Goal: Complete application form: Complete application form

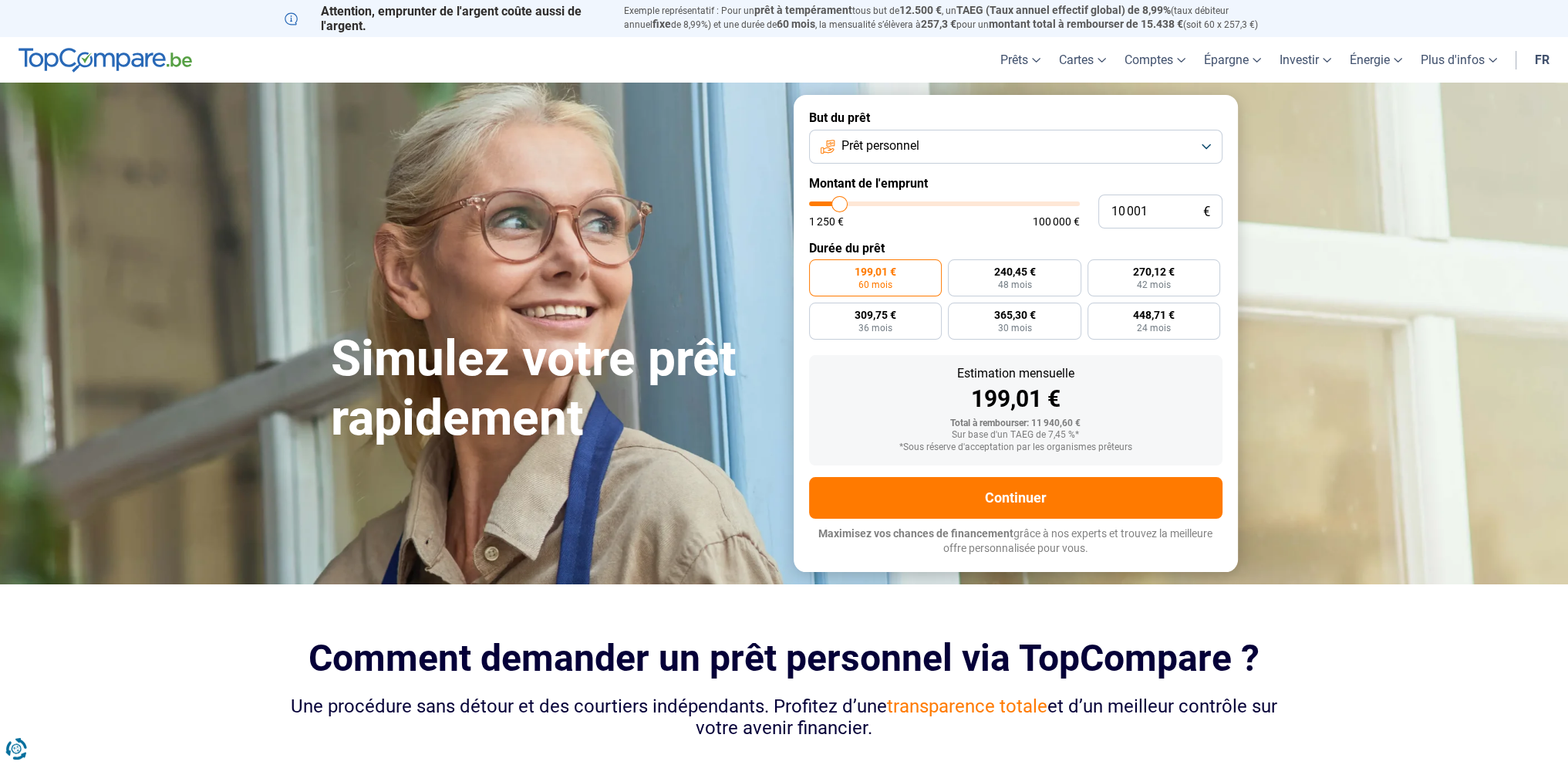
click at [895, 272] on span "199,01 €" at bounding box center [875, 271] width 42 height 11
click at [820, 269] on input "199,01 € 60 mois" at bounding box center [814, 264] width 10 height 10
drag, startPoint x: 1158, startPoint y: 212, endPoint x: 1096, endPoint y: 209, distance: 62.1
click at [1096, 209] on div "10 001 € 1 250 € 100 000 €" at bounding box center [1016, 211] width 413 height 34
type input "8"
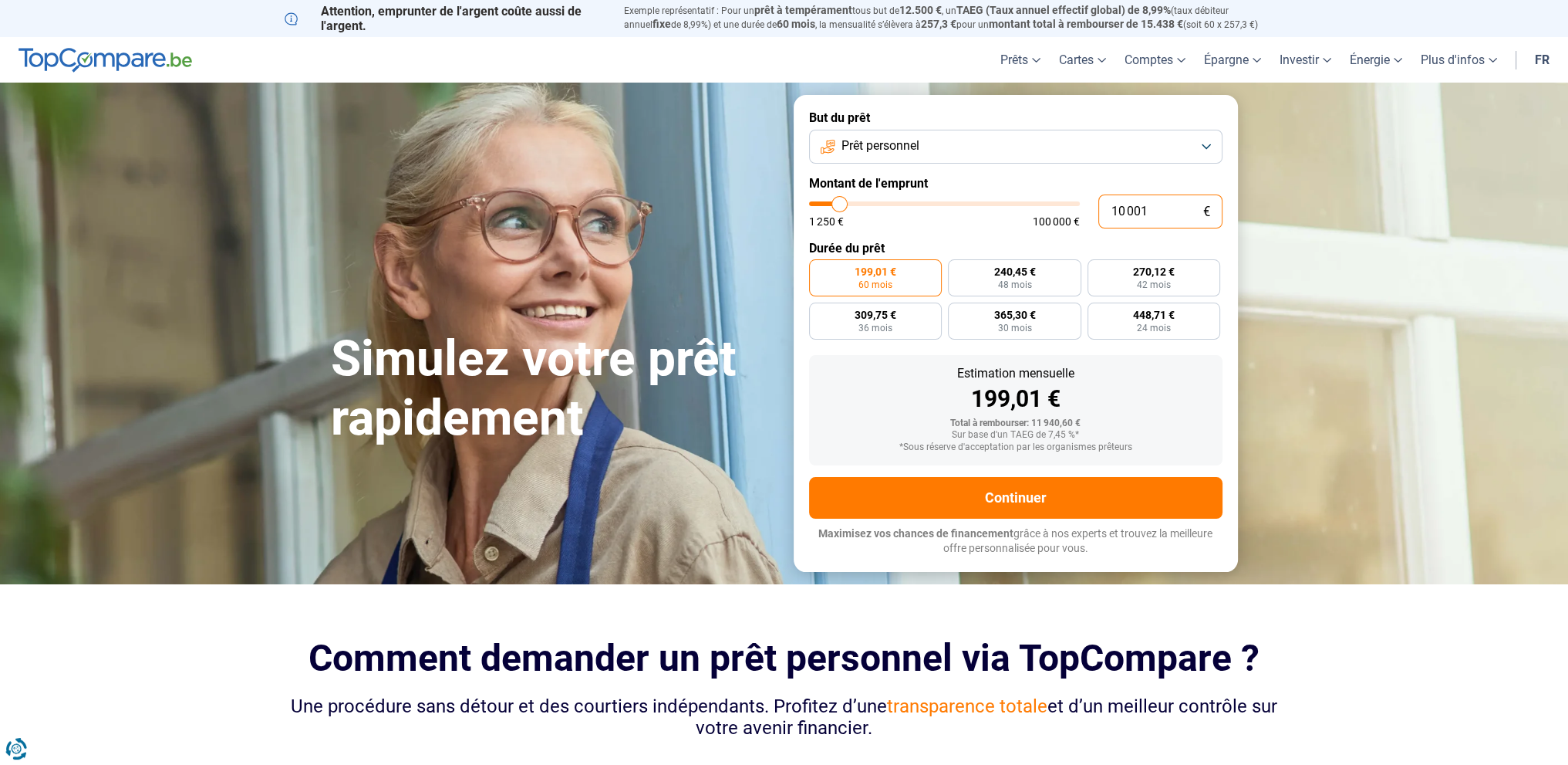
type input "1250"
type input "80"
type input "1250"
type input "800"
type input "1250"
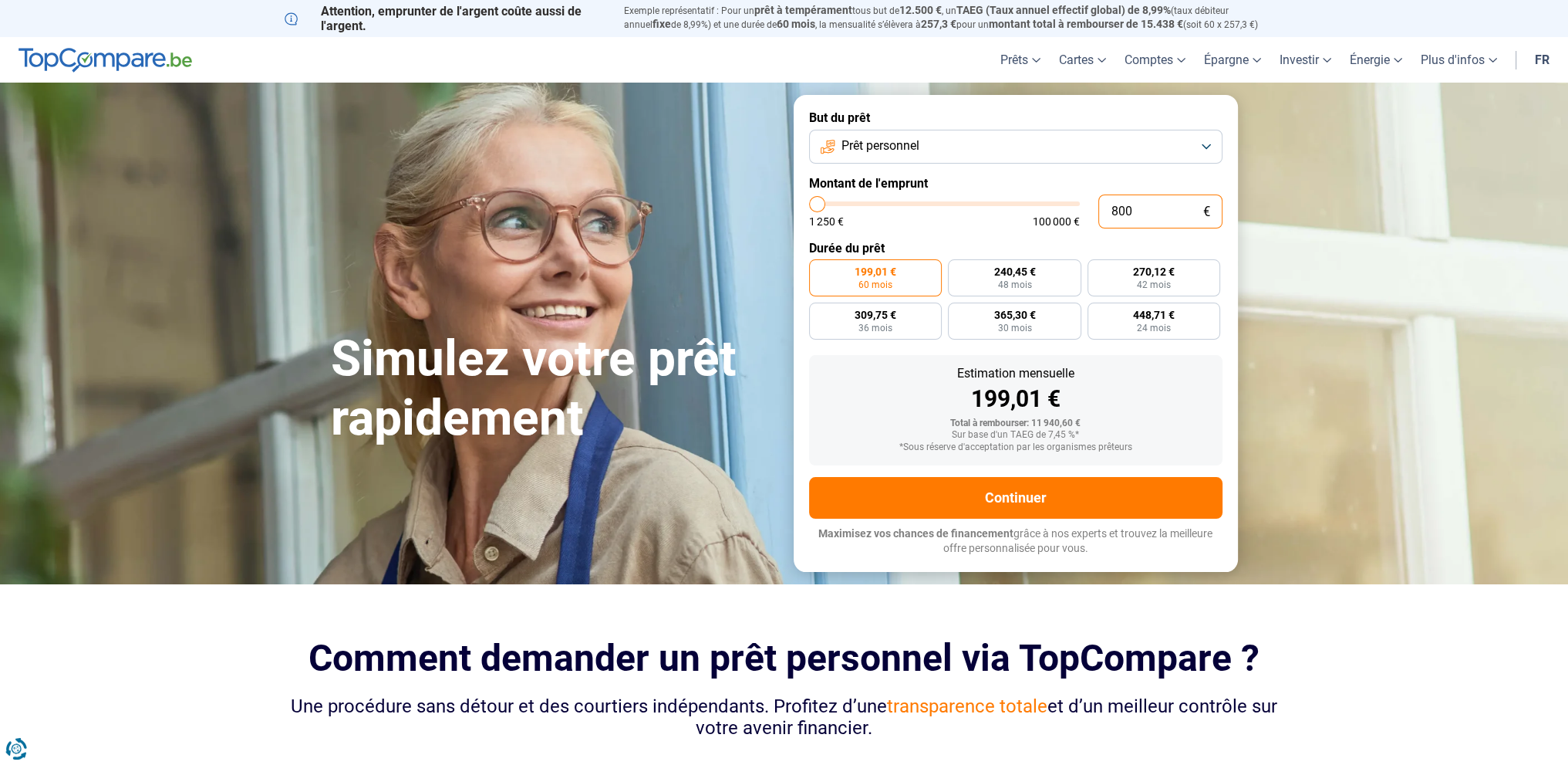
type input "8 000"
type input "8000"
radio input "true"
type input "7 000"
type input "7000"
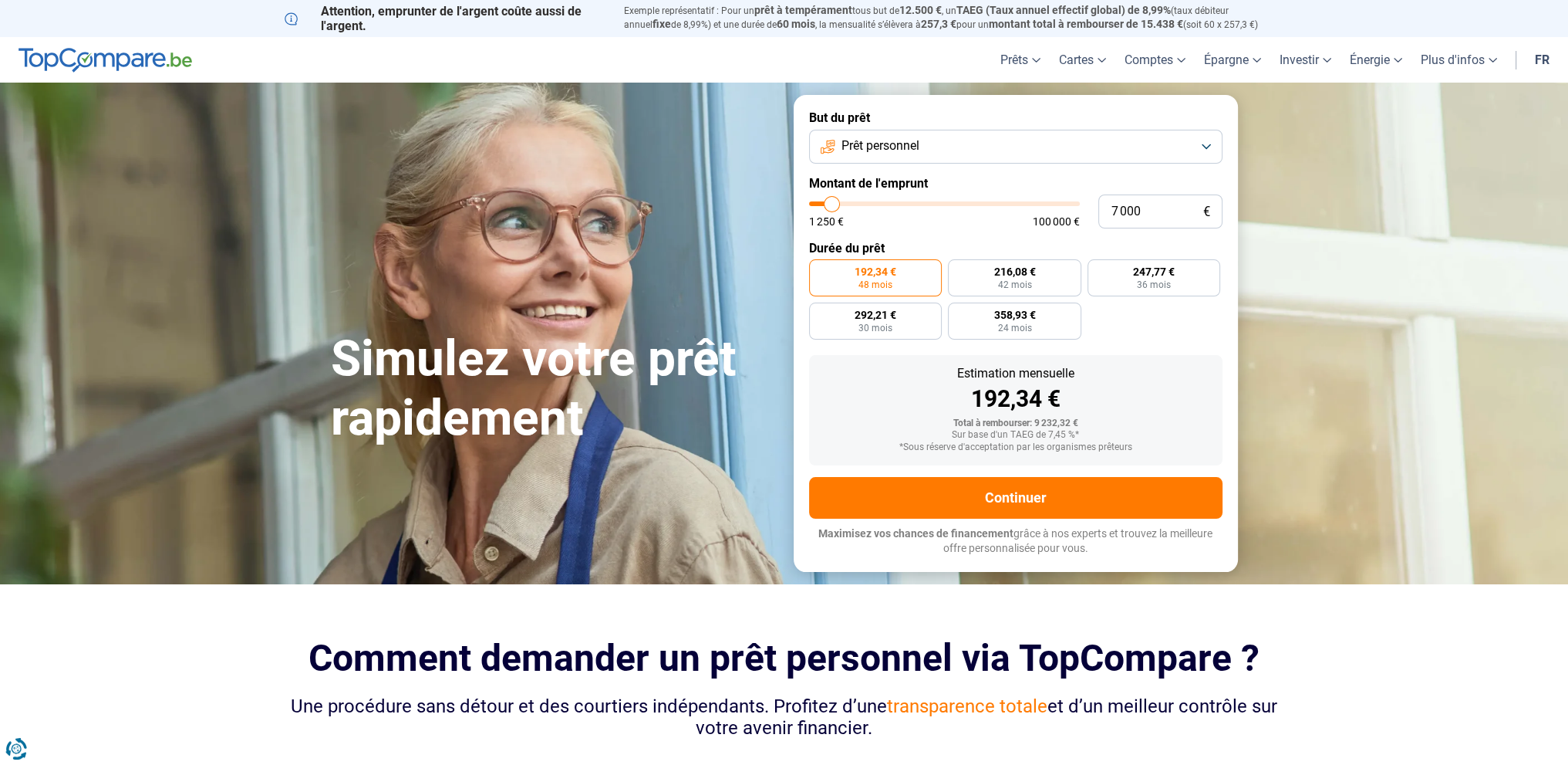
type input "7 500"
type input "7500"
type input "8 250"
type input "8250"
type input "9 250"
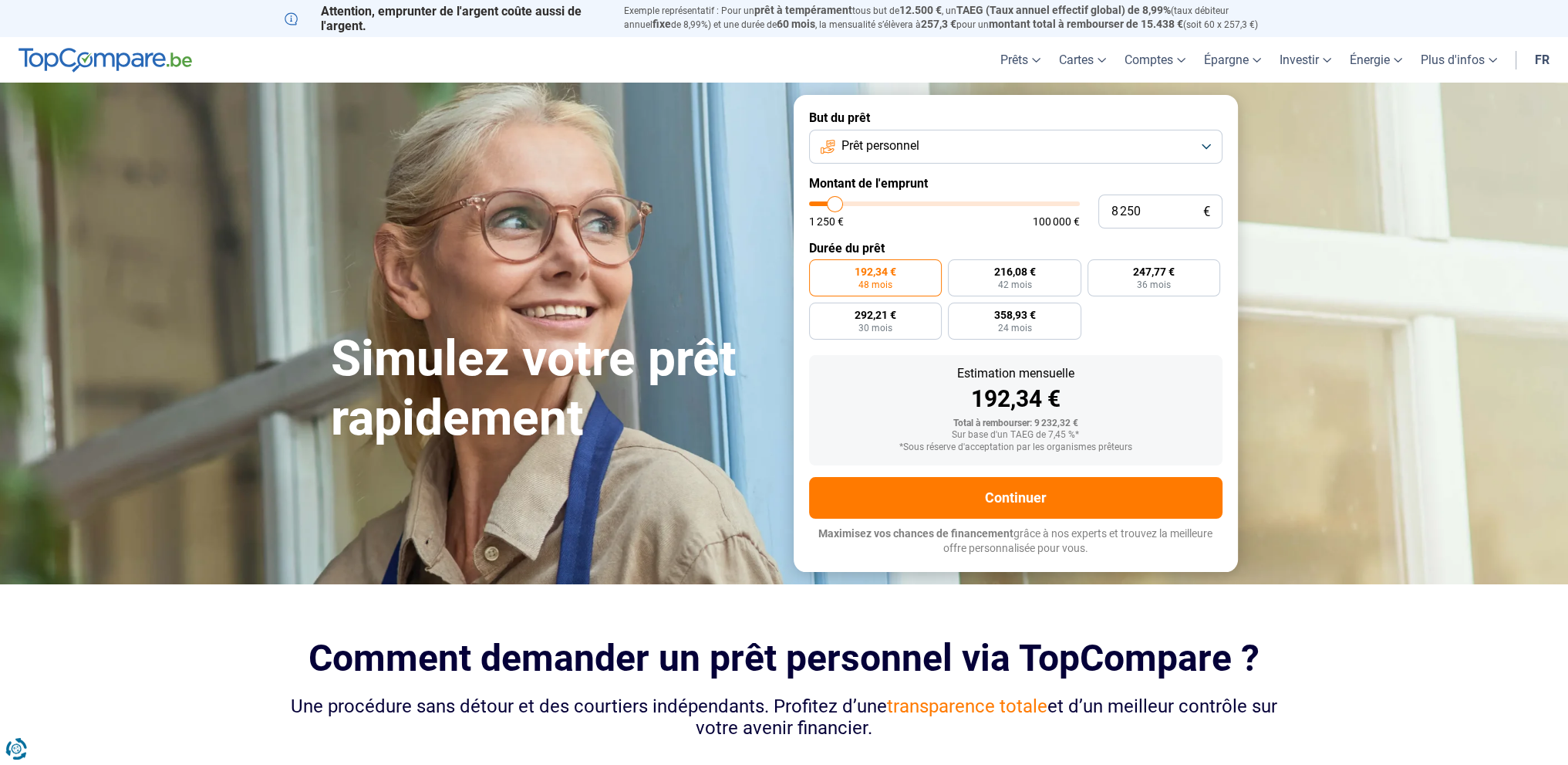
type input "9250"
type input "10 500"
type input "10500"
type input "11 500"
type input "11500"
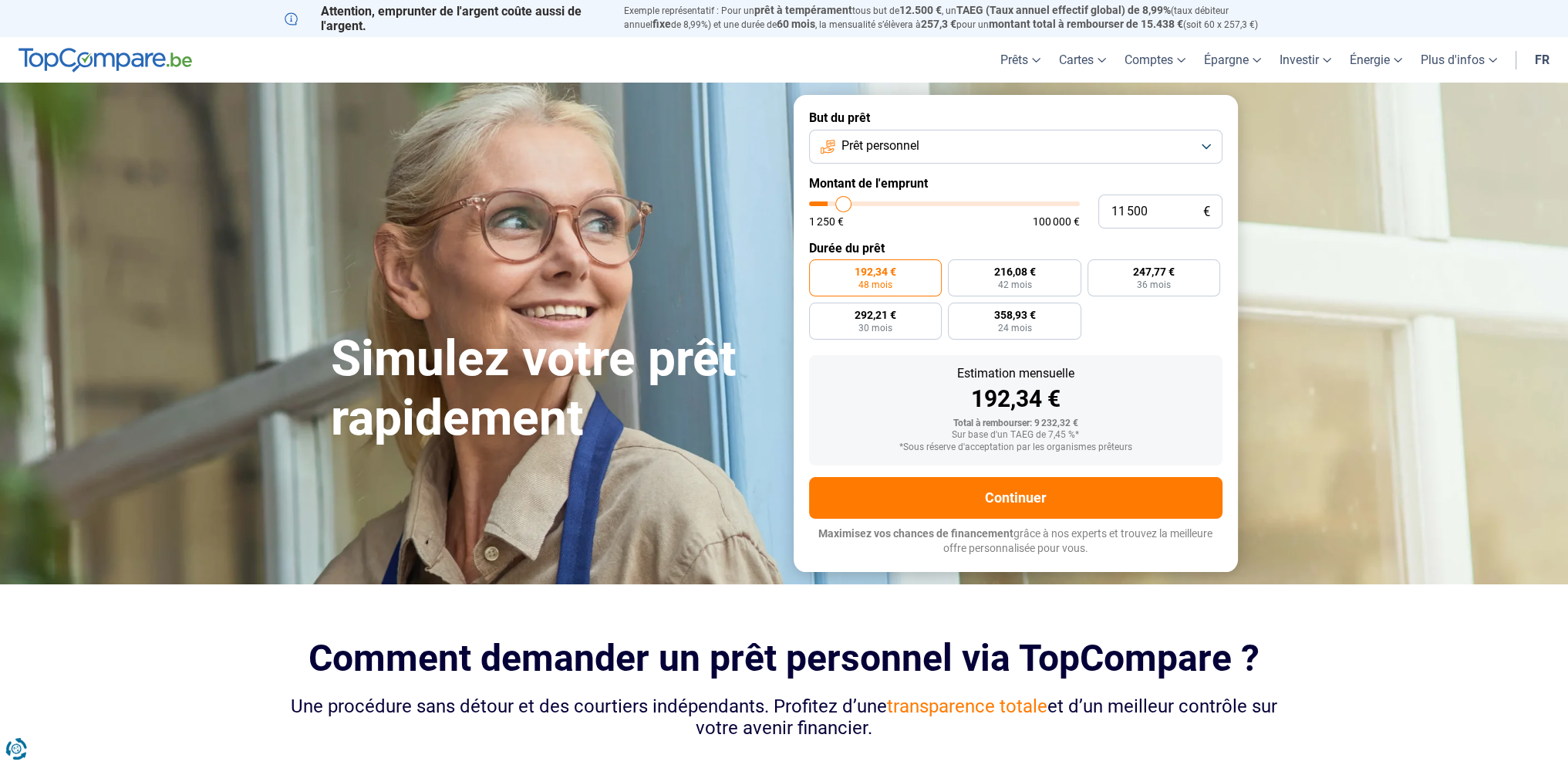
type input "12 750"
type input "12750"
type input "13 500"
type input "13500"
type input "14 000"
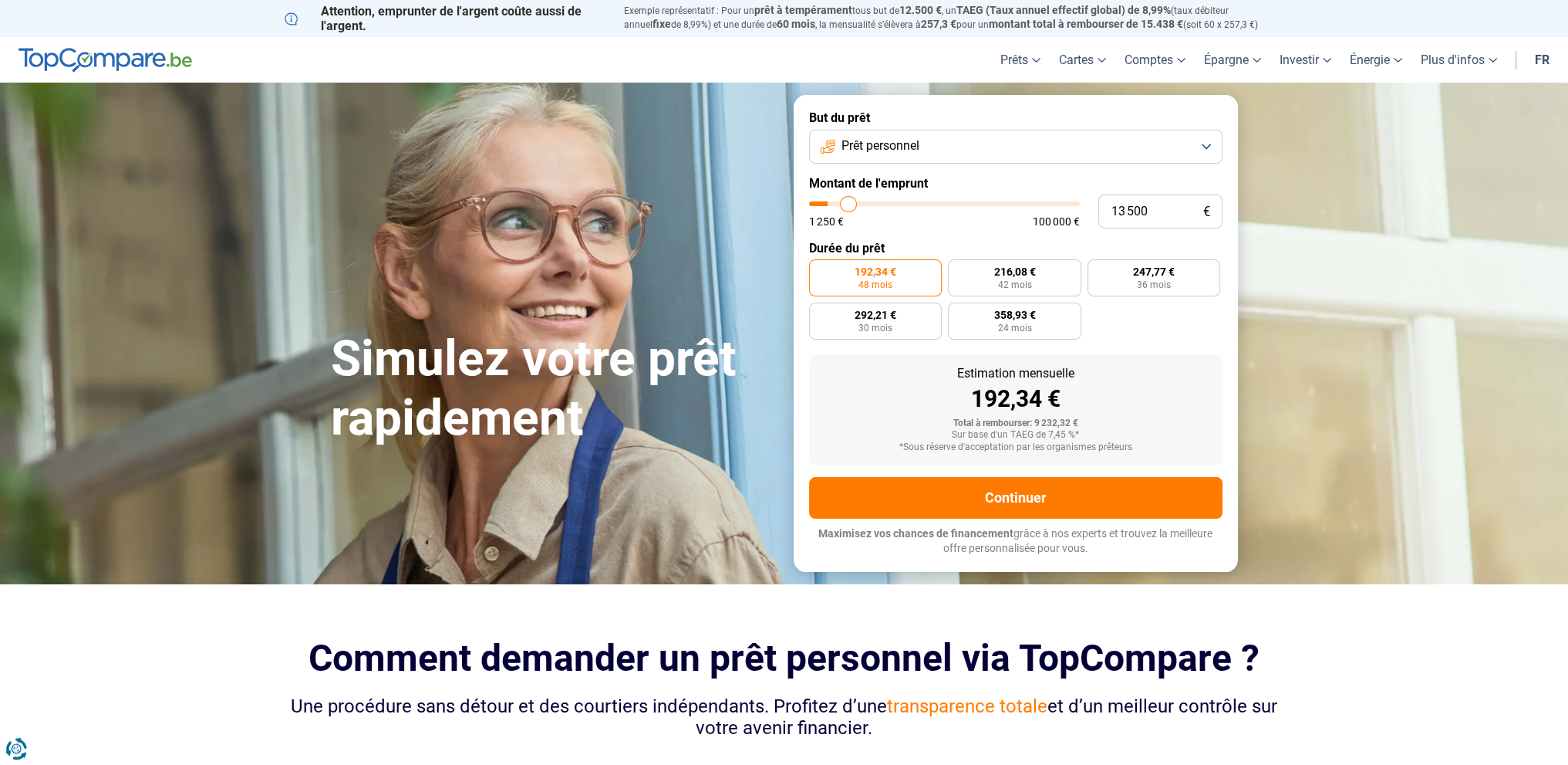
type input "14000"
type input "14 250"
type input "14250"
type input "14 750"
type input "14750"
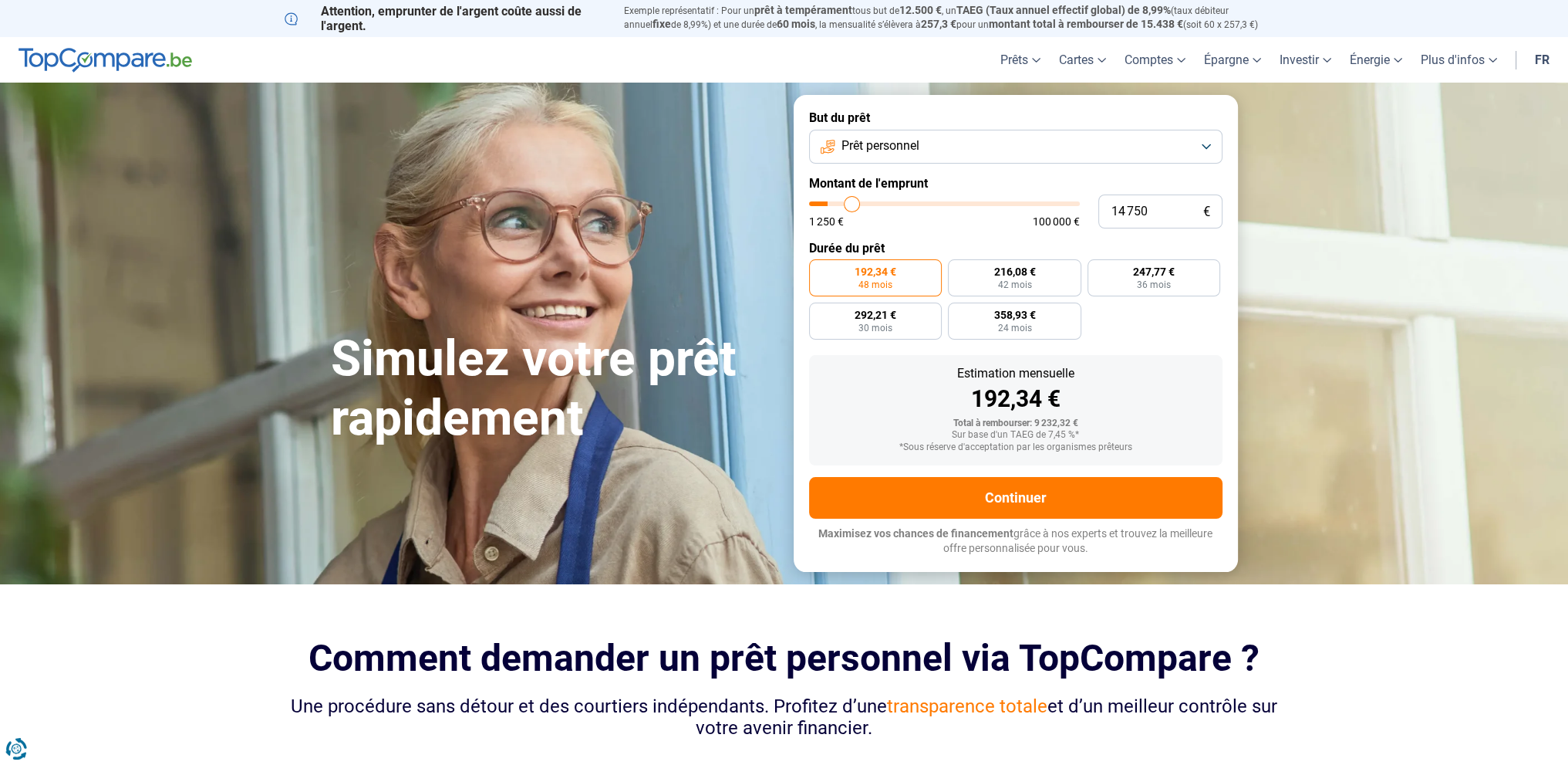
type input "15 000"
type input "15000"
type input "15 250"
type input "15250"
type input "15 500"
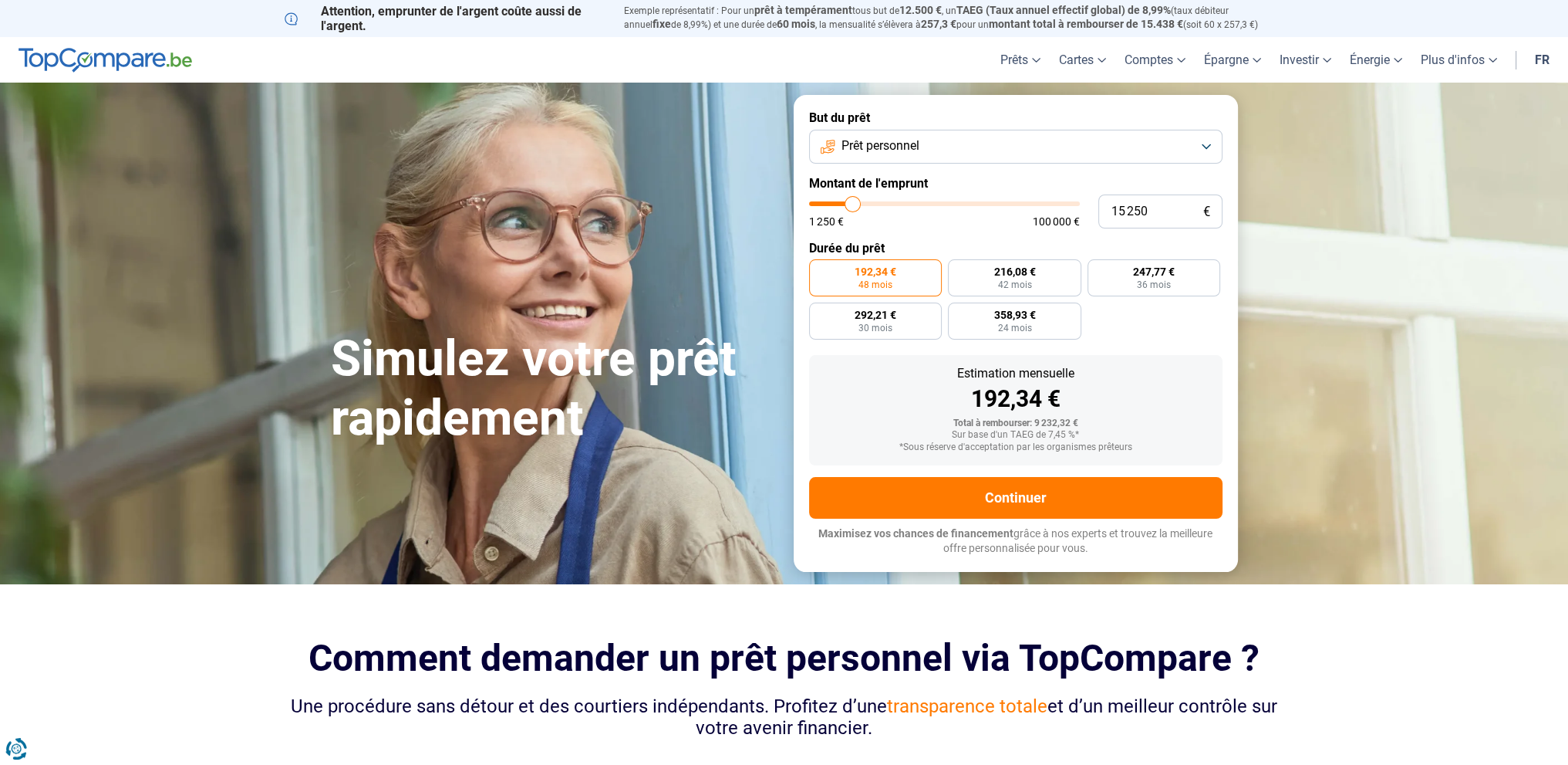
type input "15500"
type input "16 000"
type input "16000"
type input "15 750"
type input "15750"
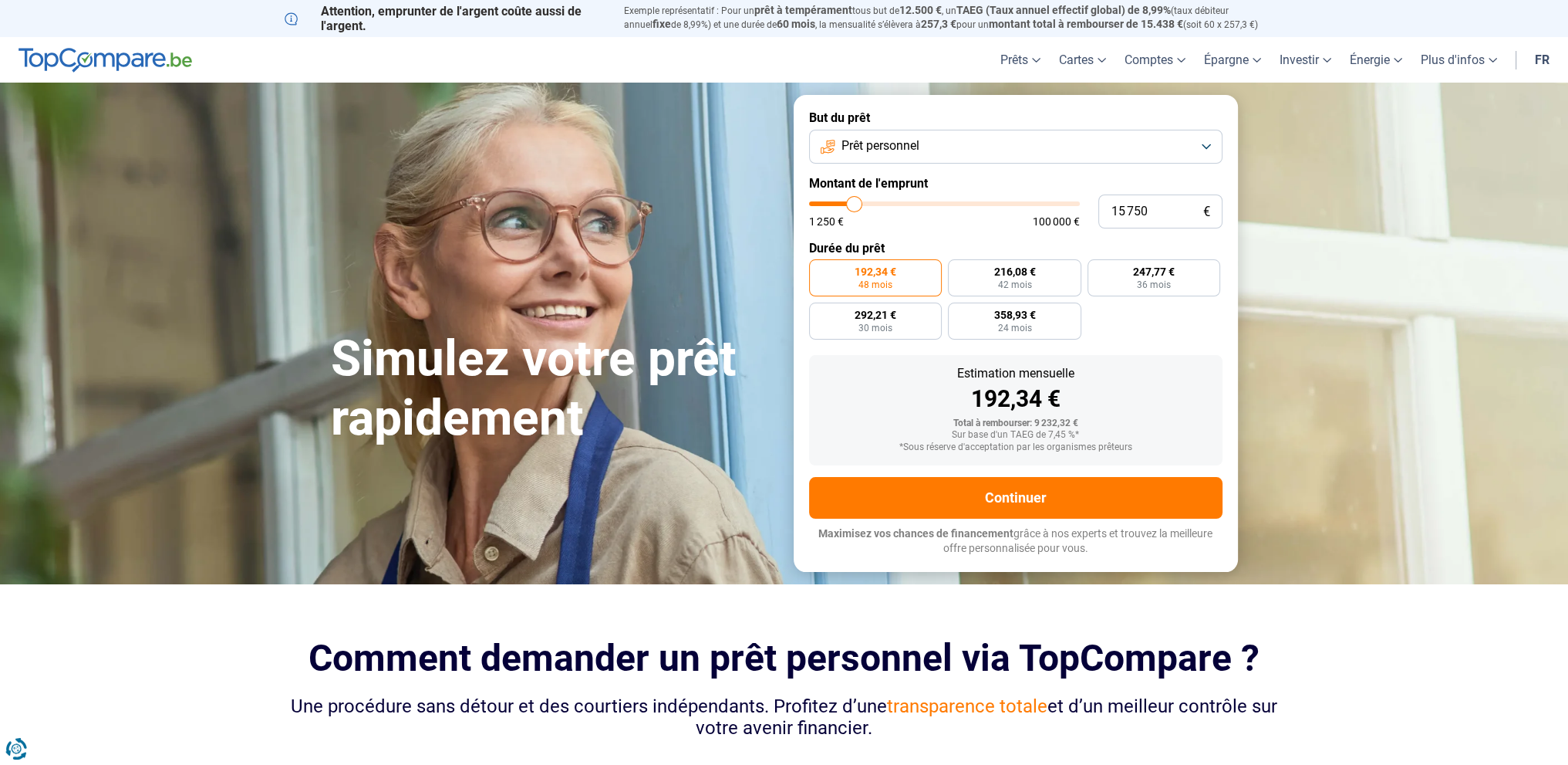
type input "15 500"
type input "15500"
type input "15 250"
type input "15250"
type input "14 750"
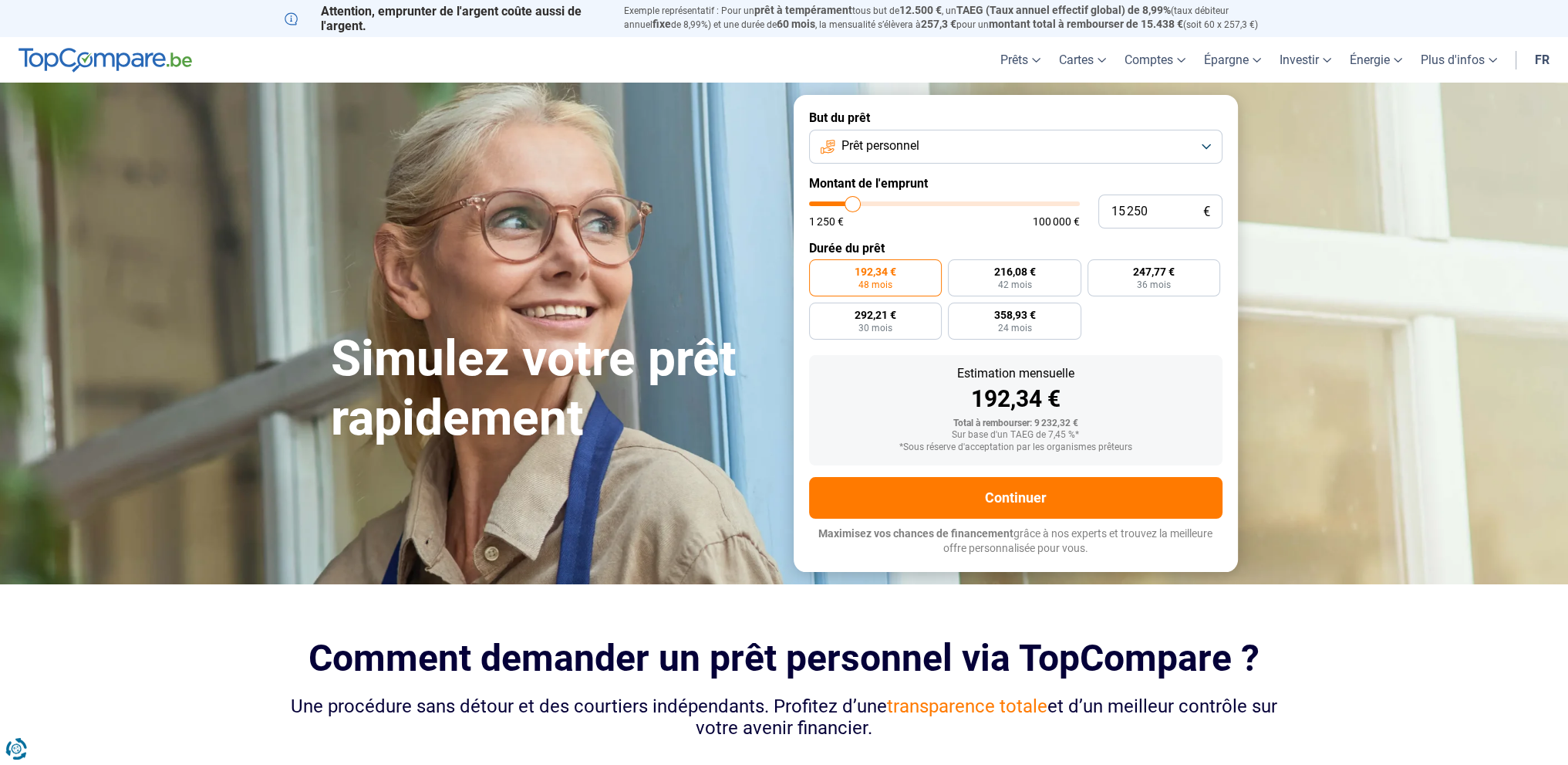
type input "14750"
type input "14 500"
type input "14500"
type input "14 250"
type input "14250"
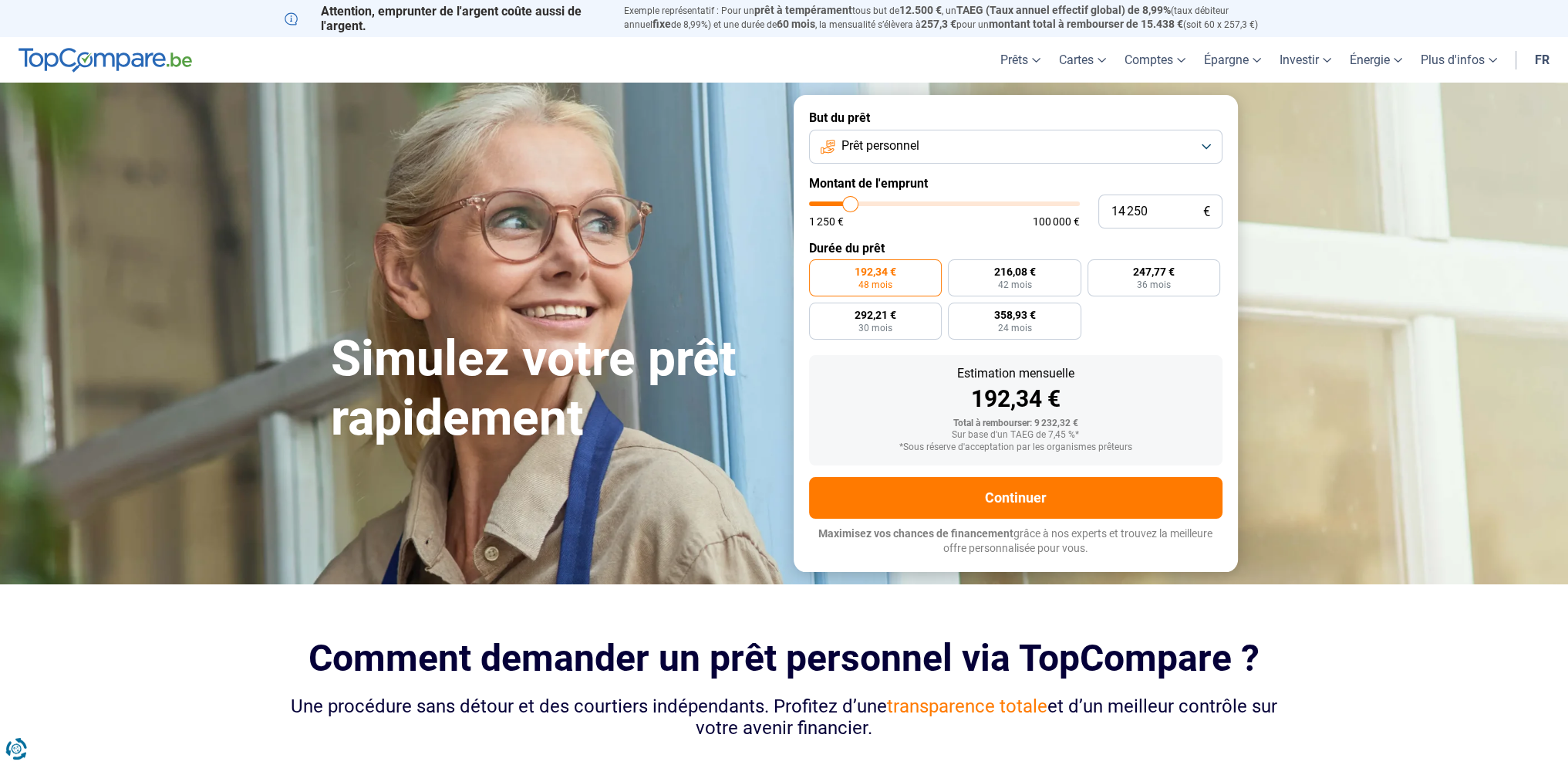
type input "14 000"
type input "14000"
type input "13 250"
type input "13250"
type input "13 000"
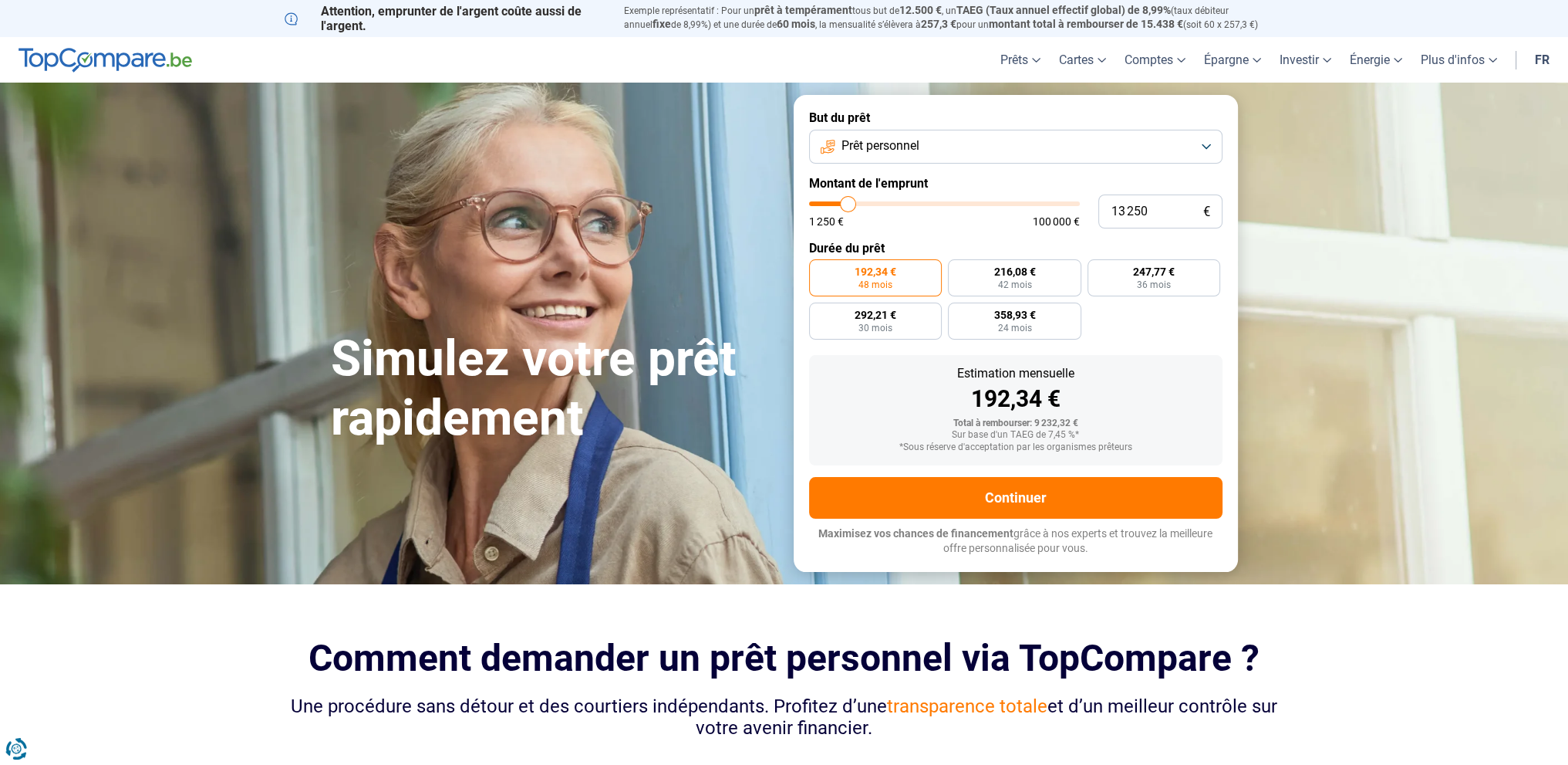
type input "13000"
type input "12 750"
type input "12750"
type input "12 500"
type input "12500"
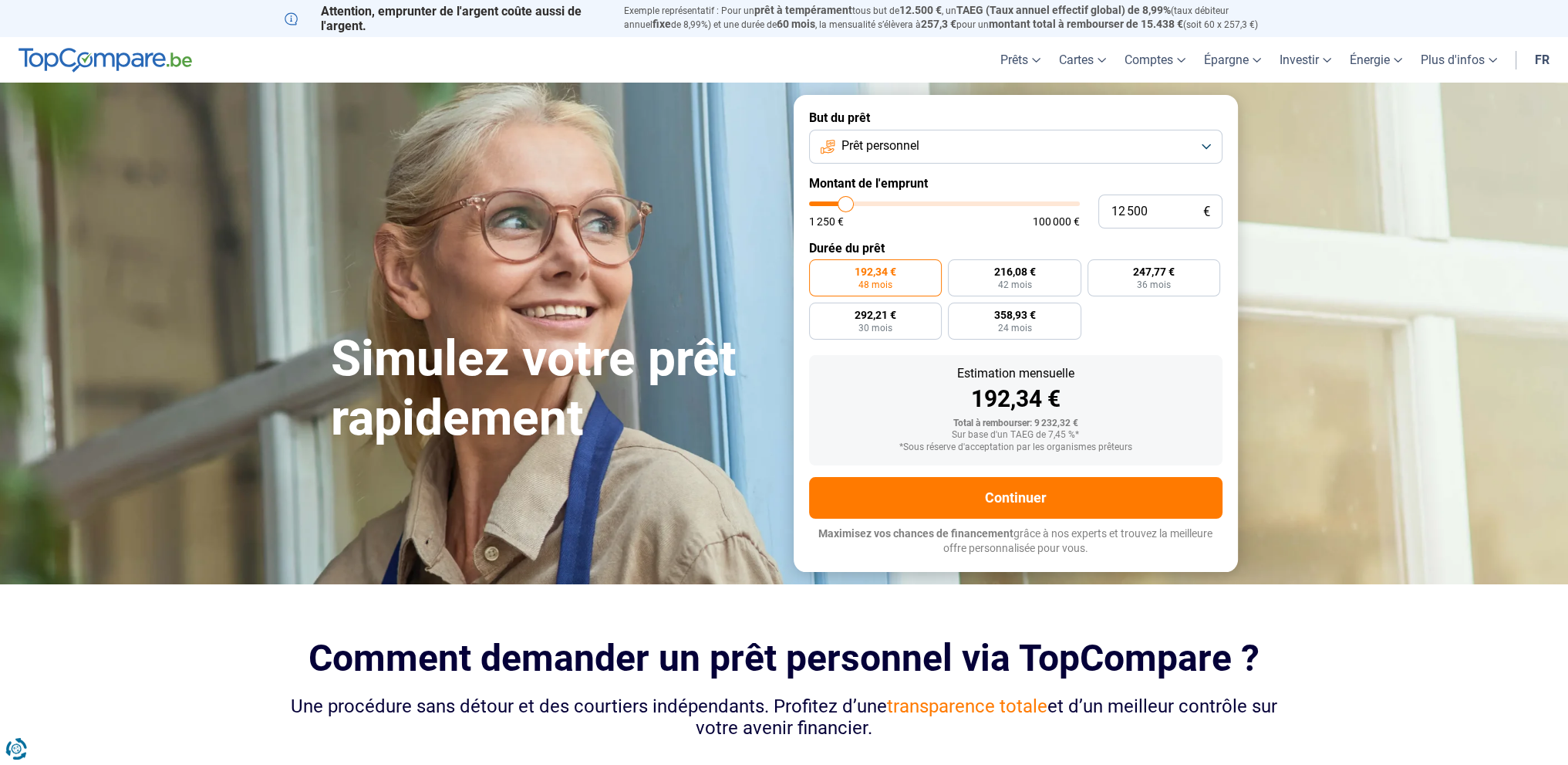
type input "12 250"
type input "12250"
type input "12 000"
type input "12000"
type input "11 750"
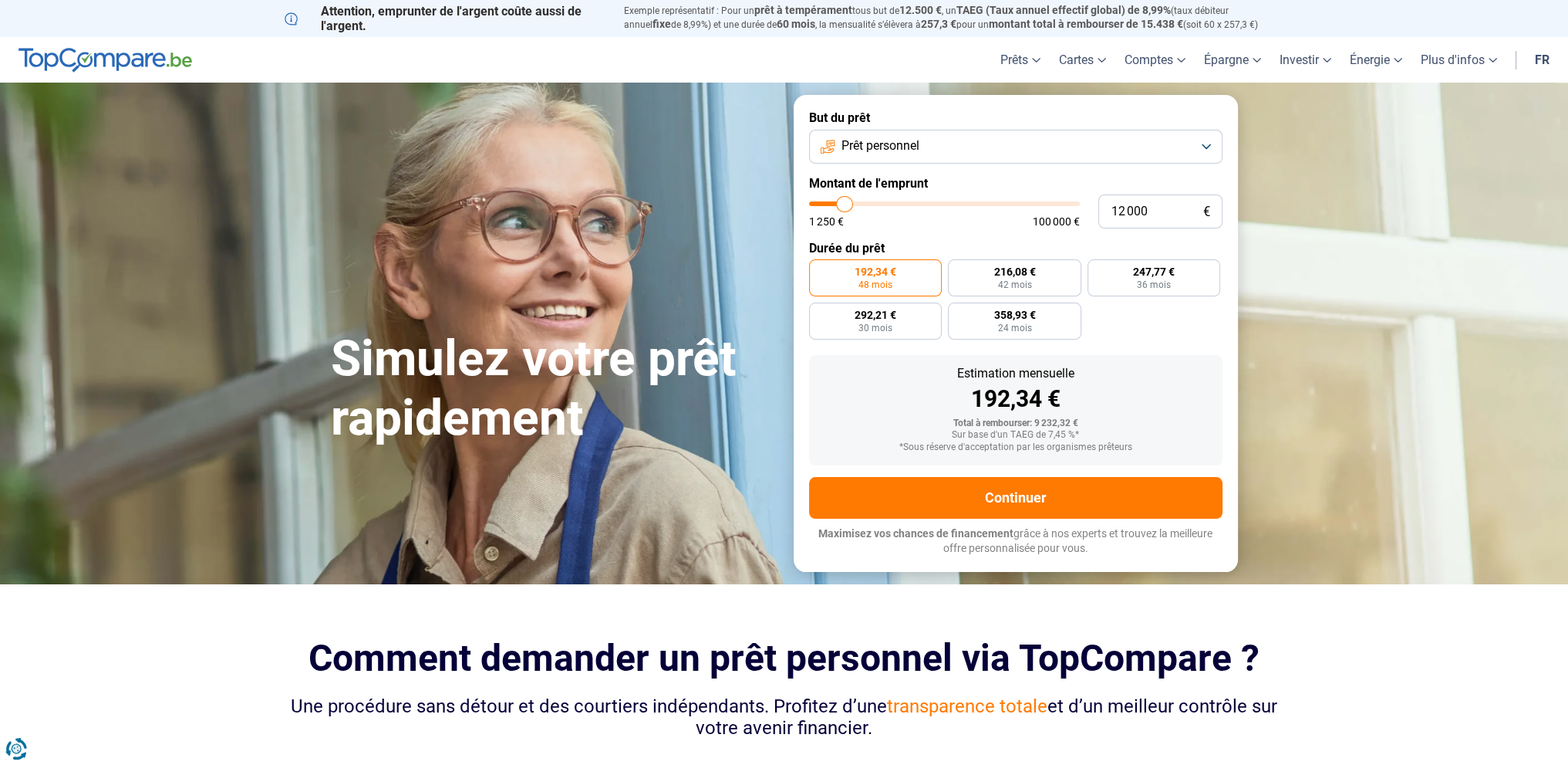
type input "11750"
type input "11 250"
type input "11250"
type input "11 000"
type input "11000"
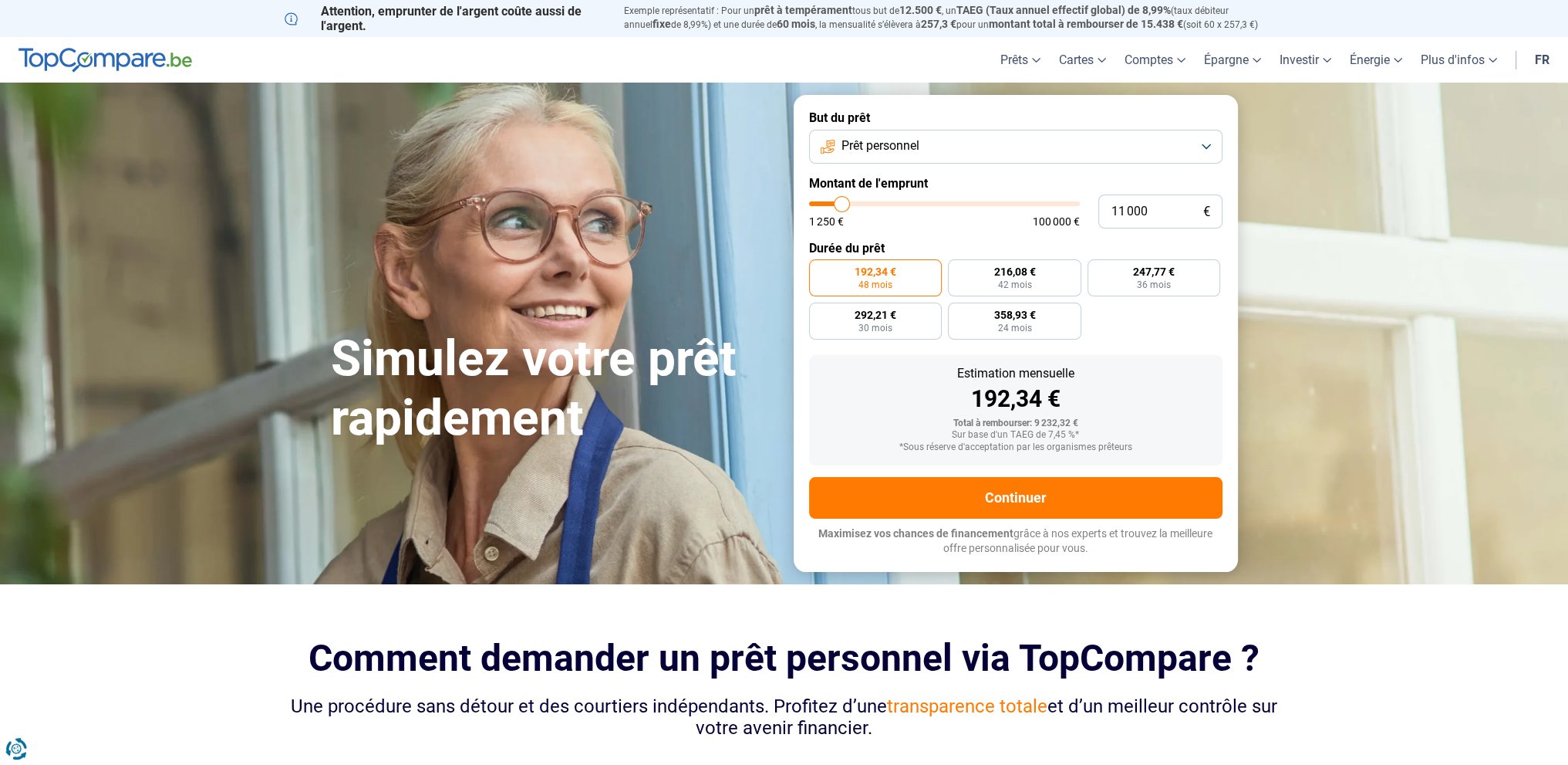
type input "10 750"
type input "10750"
type input "10 500"
type input "10500"
type input "10 000"
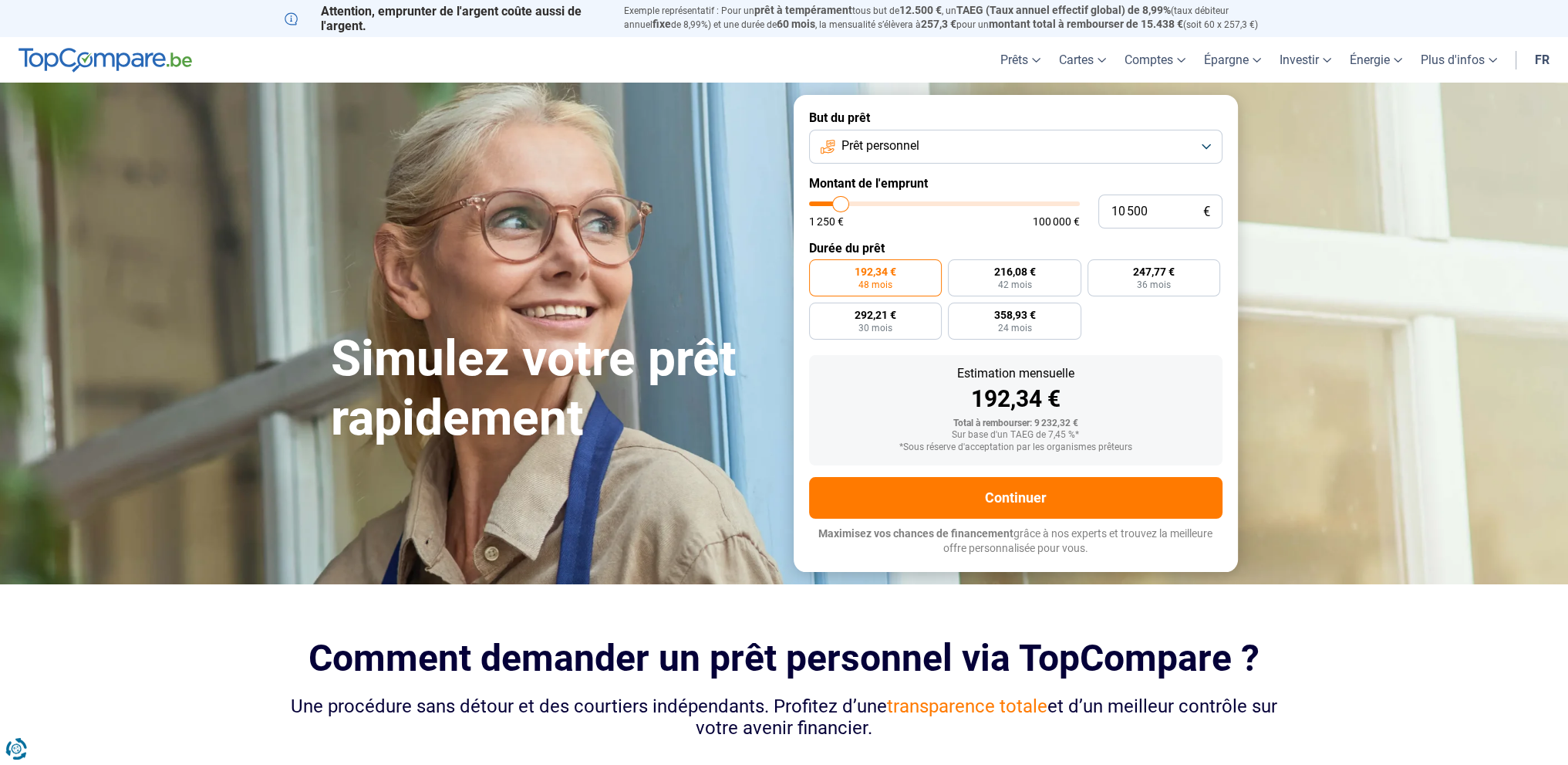
type input "10000"
type input "9 750"
type input "9750"
type input "9 500"
type input "9500"
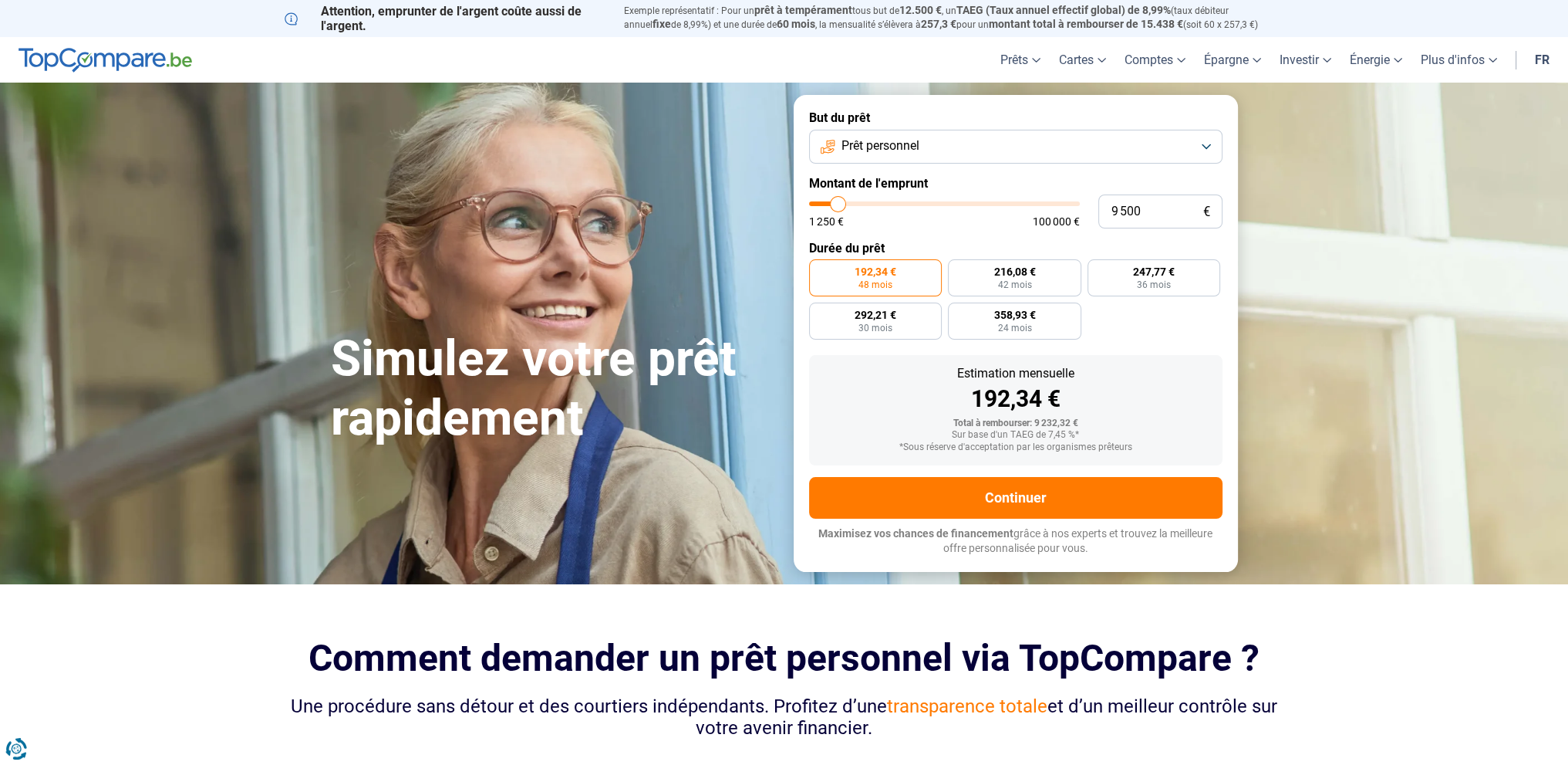
type input "9 250"
type input "9250"
type input "8 750"
type input "8750"
type input "8 500"
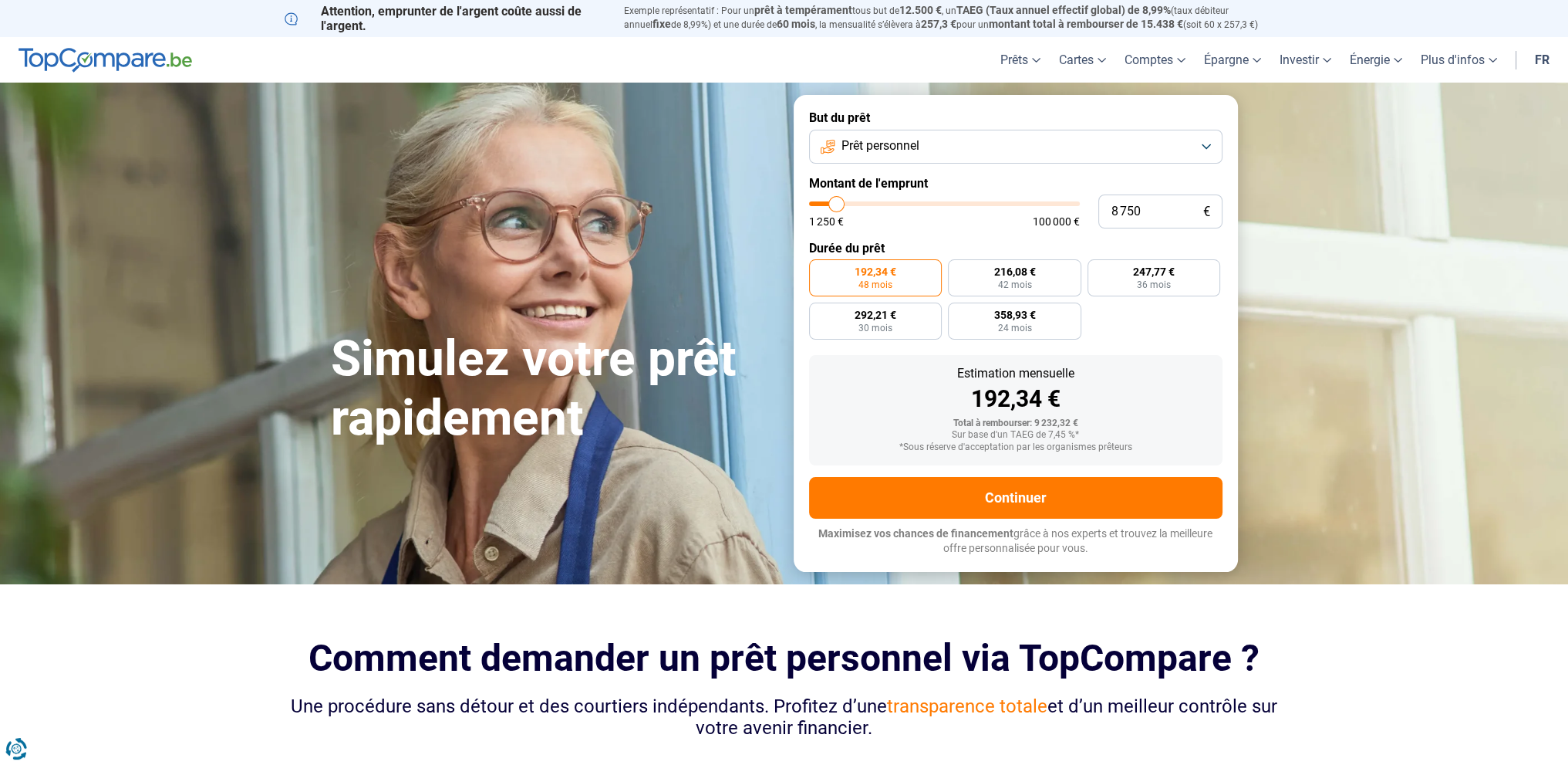
type input "8500"
type input "8 250"
type input "8250"
type input "8 000"
type input "8000"
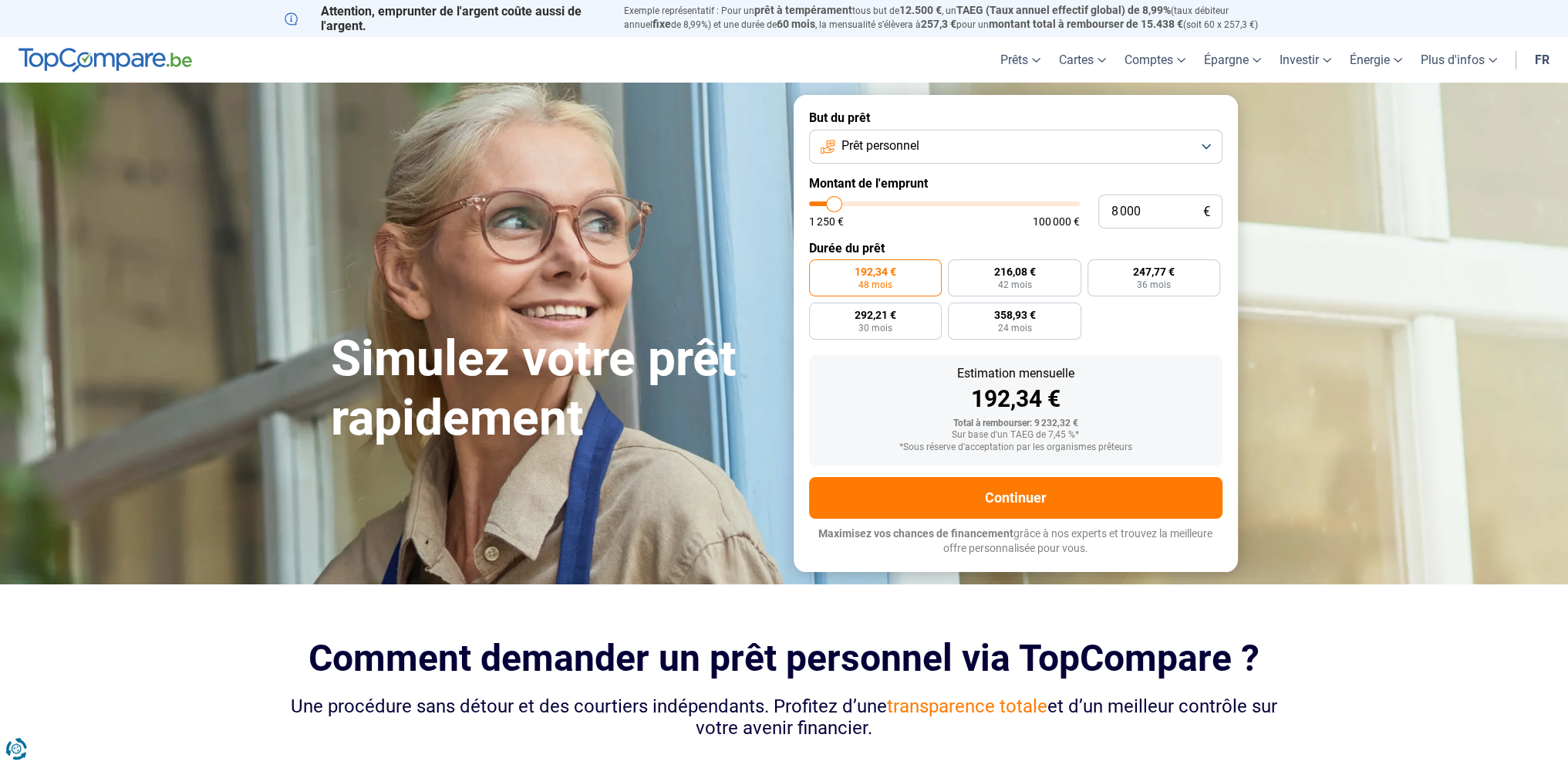
type input "7 500"
type input "7500"
type input "7 250"
type input "7250"
type input "7 000"
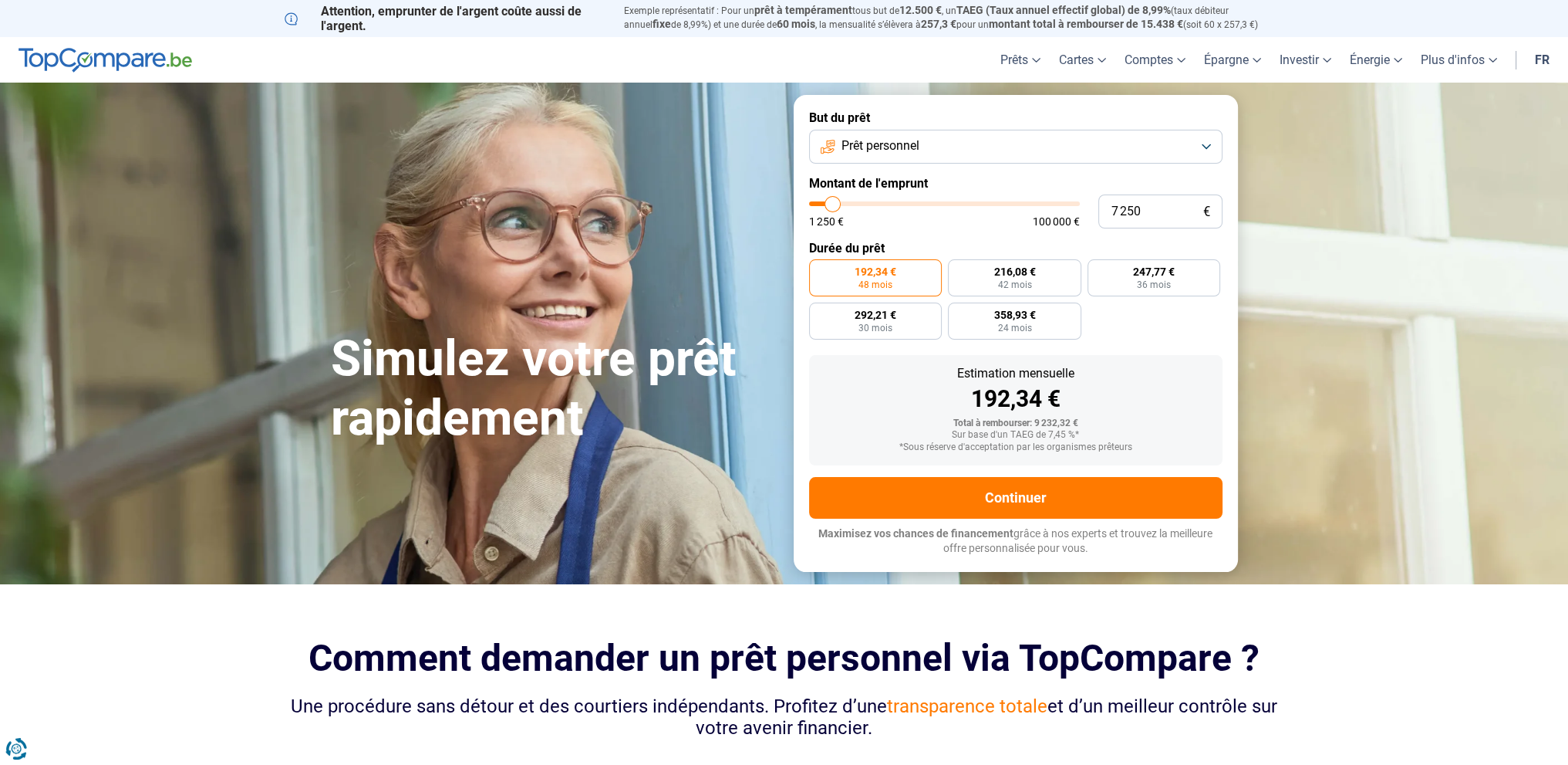
type input "7000"
type input "6 750"
type input "6750"
type input "6 250"
type input "6250"
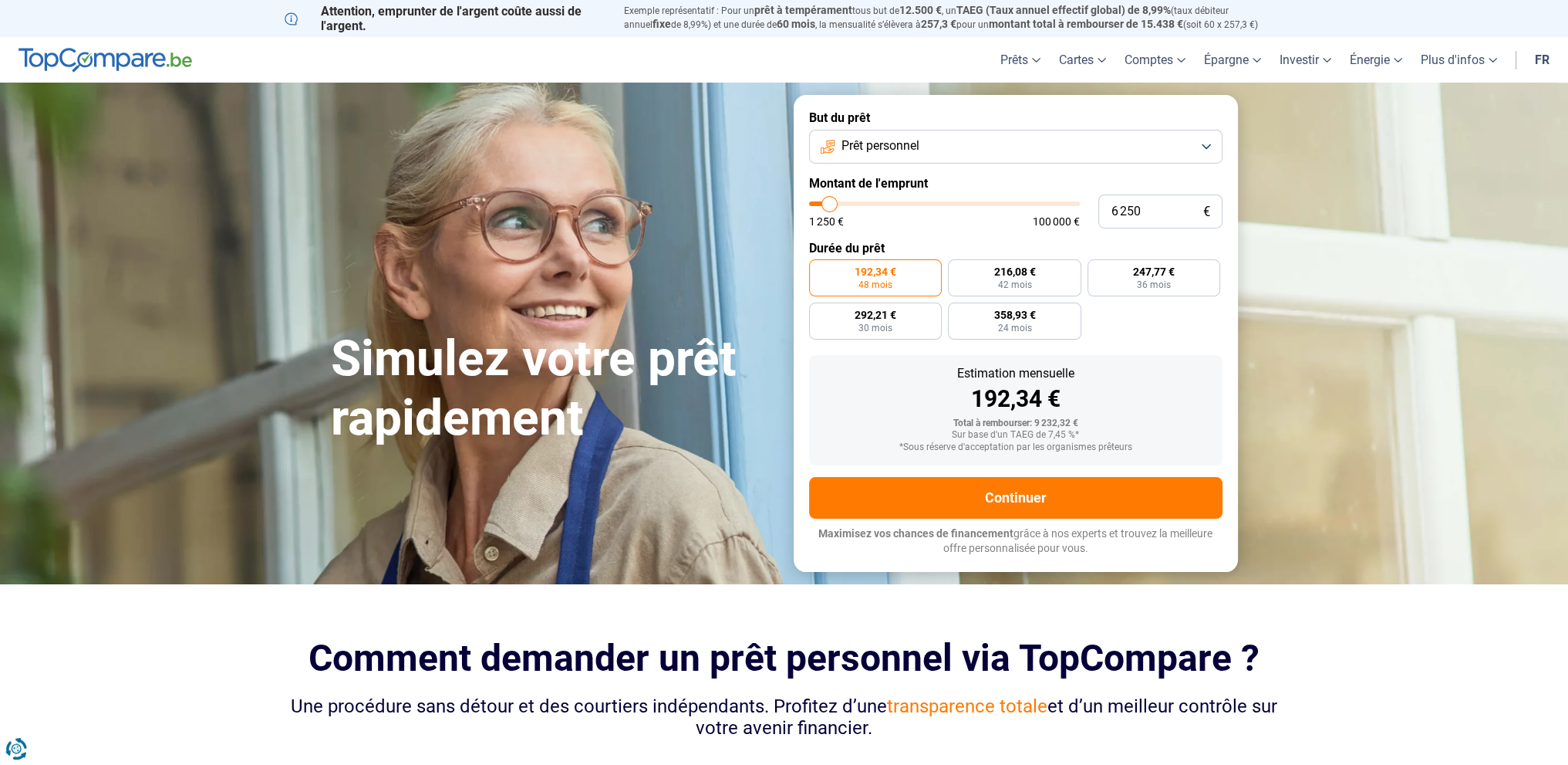
click at [830, 206] on input "range" at bounding box center [944, 204] width 270 height 5
radio input "true"
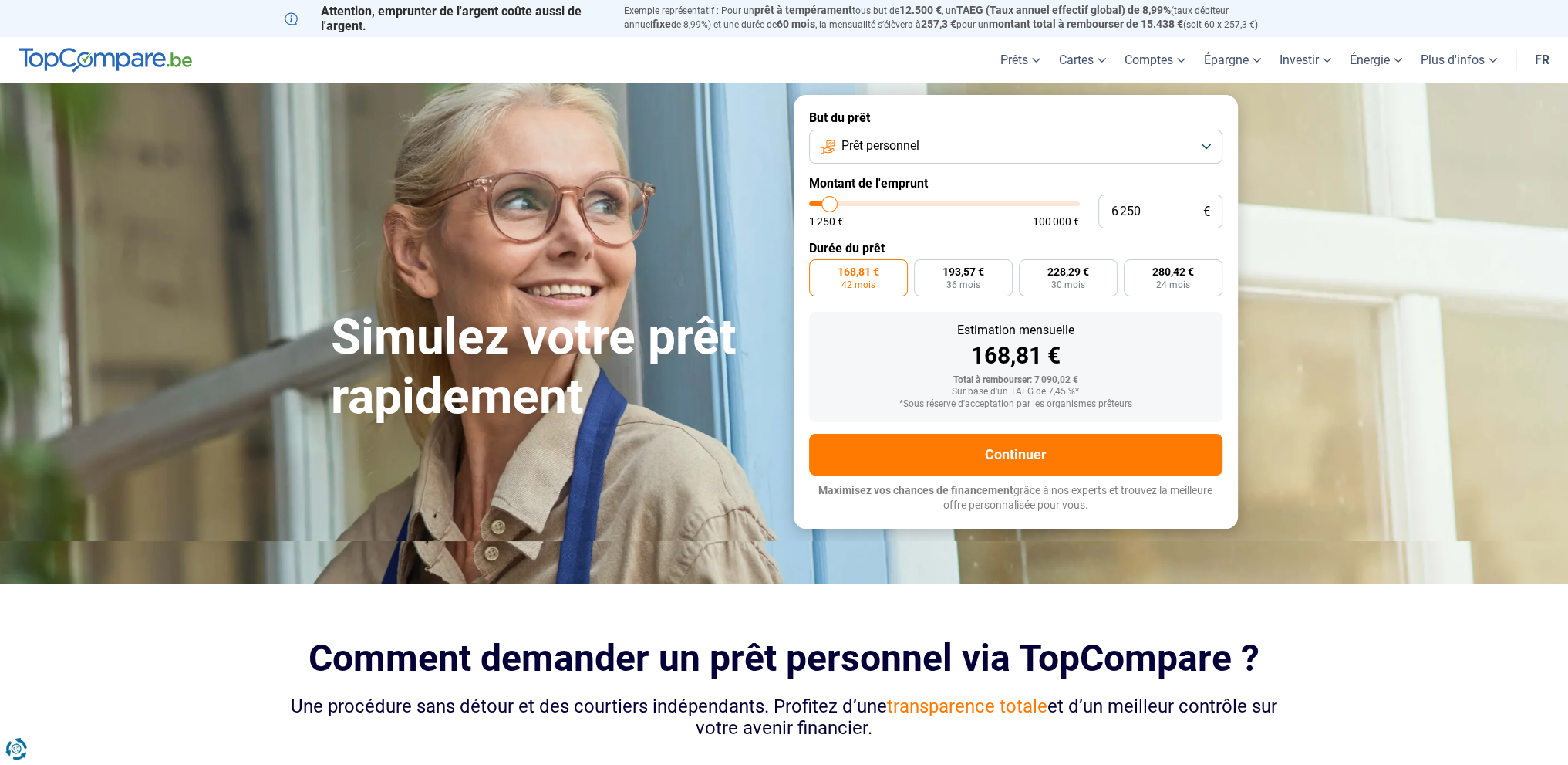
click at [1061, 393] on div "Sur base d'un TAEG de 7,45 %*" at bounding box center [1016, 391] width 389 height 11
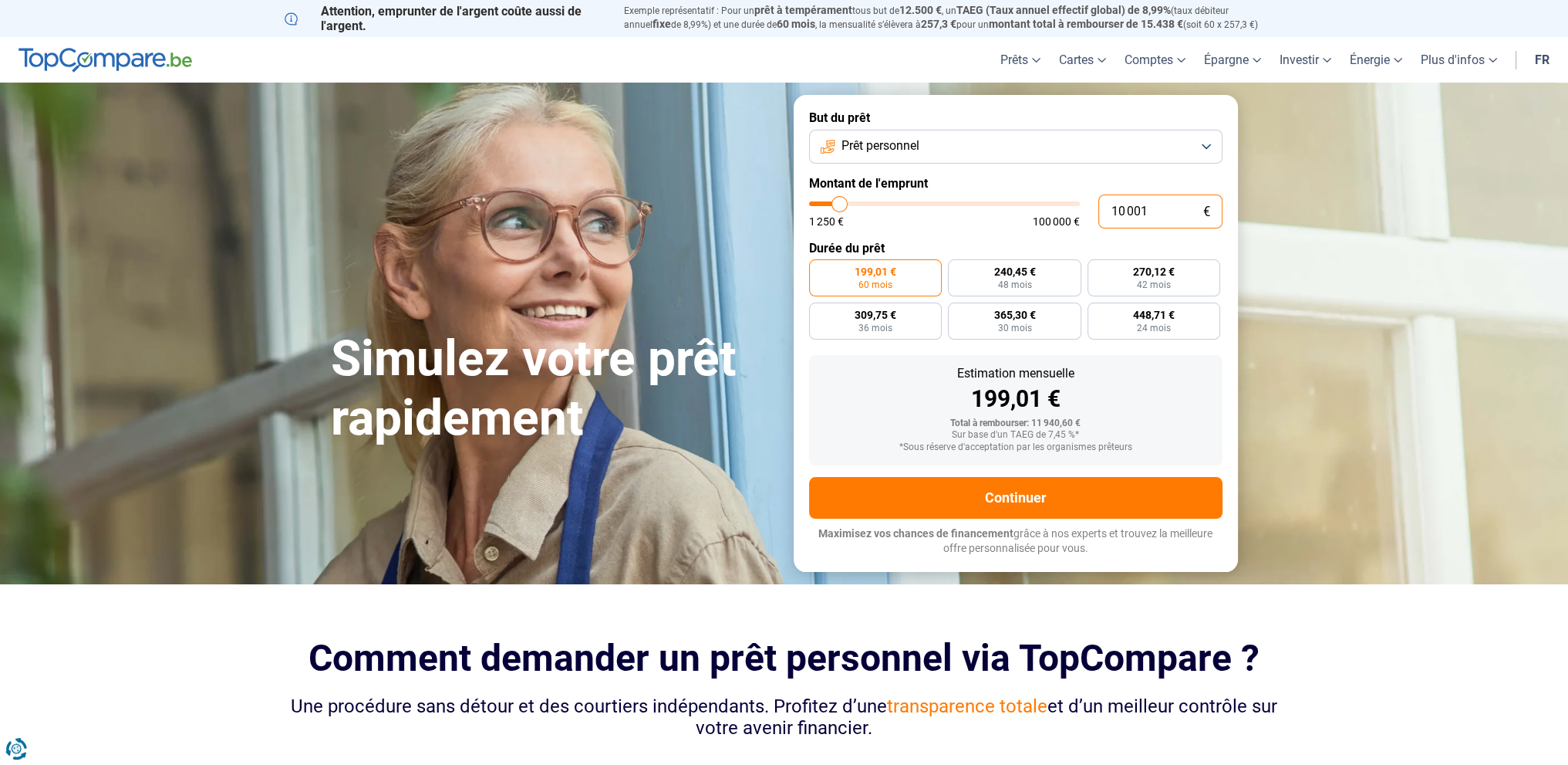
drag, startPoint x: 1162, startPoint y: 213, endPoint x: 1074, endPoint y: 214, distance: 88.0
click at [1074, 214] on div "10 001 € 1 250 € 100 000 €" at bounding box center [1016, 211] width 413 height 34
type input "8"
type input "1250"
type input "80"
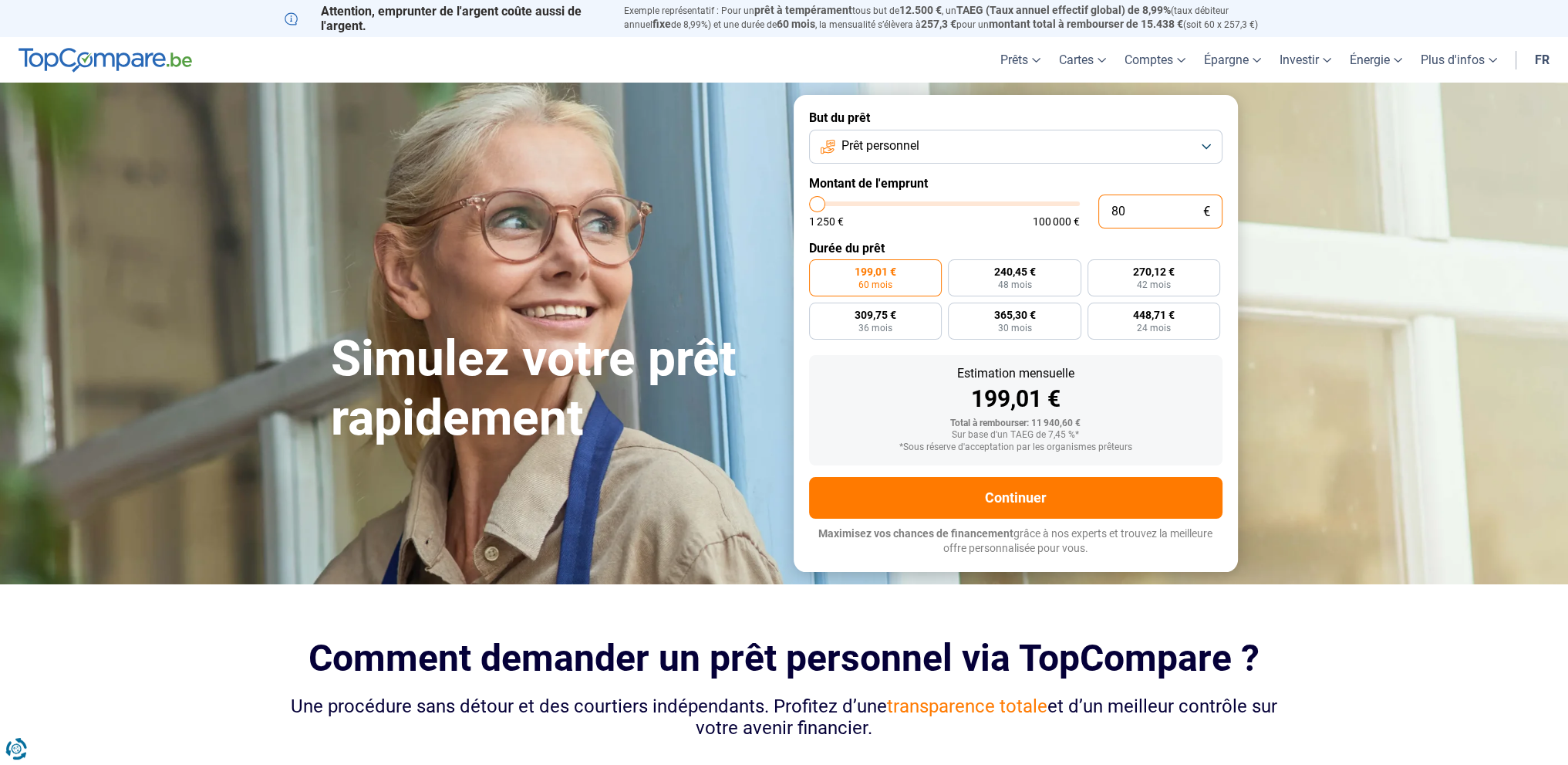
type input "1250"
type input "800"
type input "1250"
type input "8 000"
type input "8000"
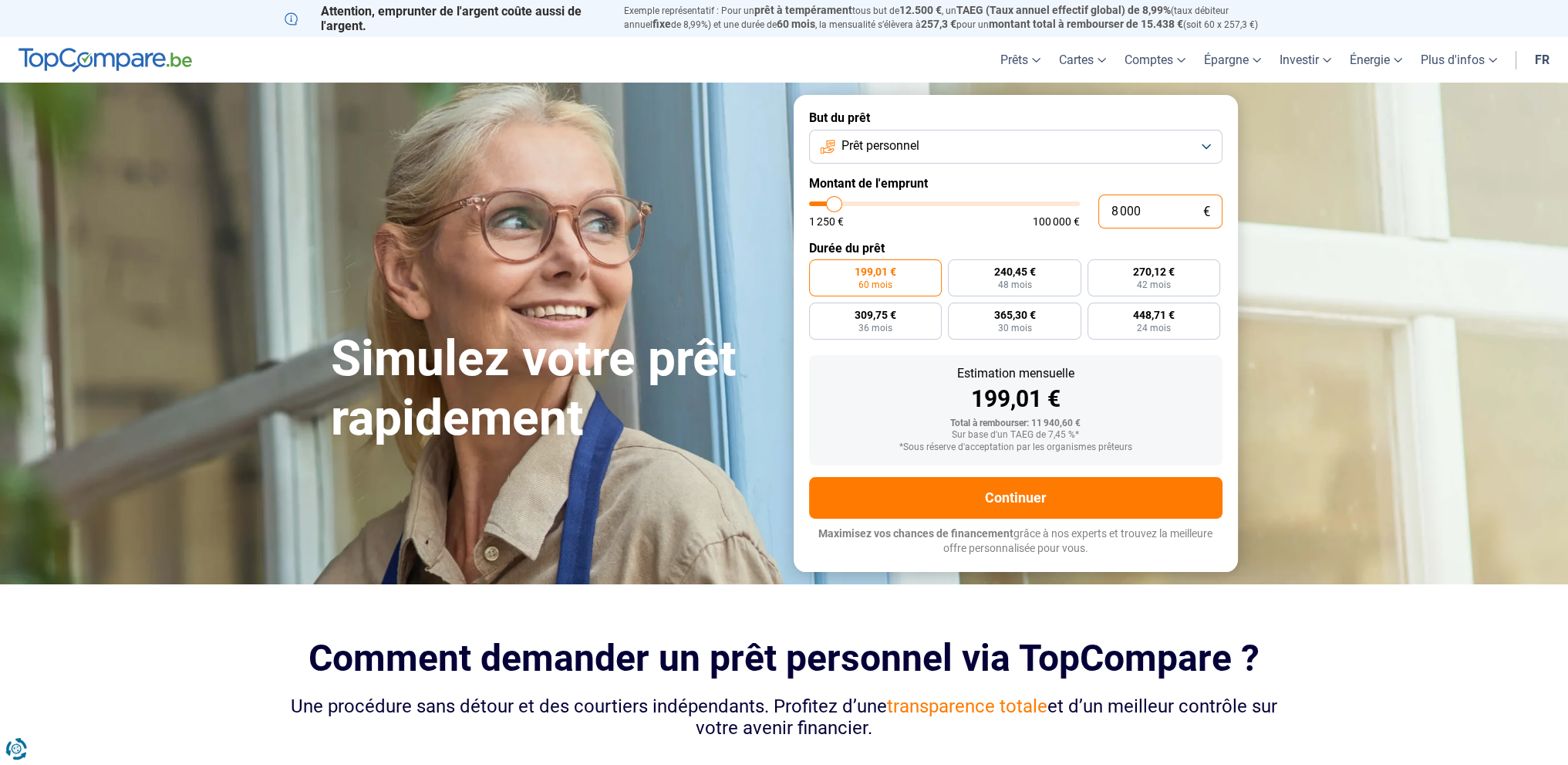
type input "8 000"
radio input "true"
click at [1149, 351] on form "But du prêt Prêt personnel Montant de l'emprunt 8 000 € 1 250 € 100 000 € Durée…" at bounding box center [1016, 332] width 444 height 476
drag, startPoint x: 1175, startPoint y: 217, endPoint x: 1071, endPoint y: 209, distance: 104.3
click at [1071, 209] on div "8 000 € 1 250 € 100 000 €" at bounding box center [1016, 211] width 413 height 34
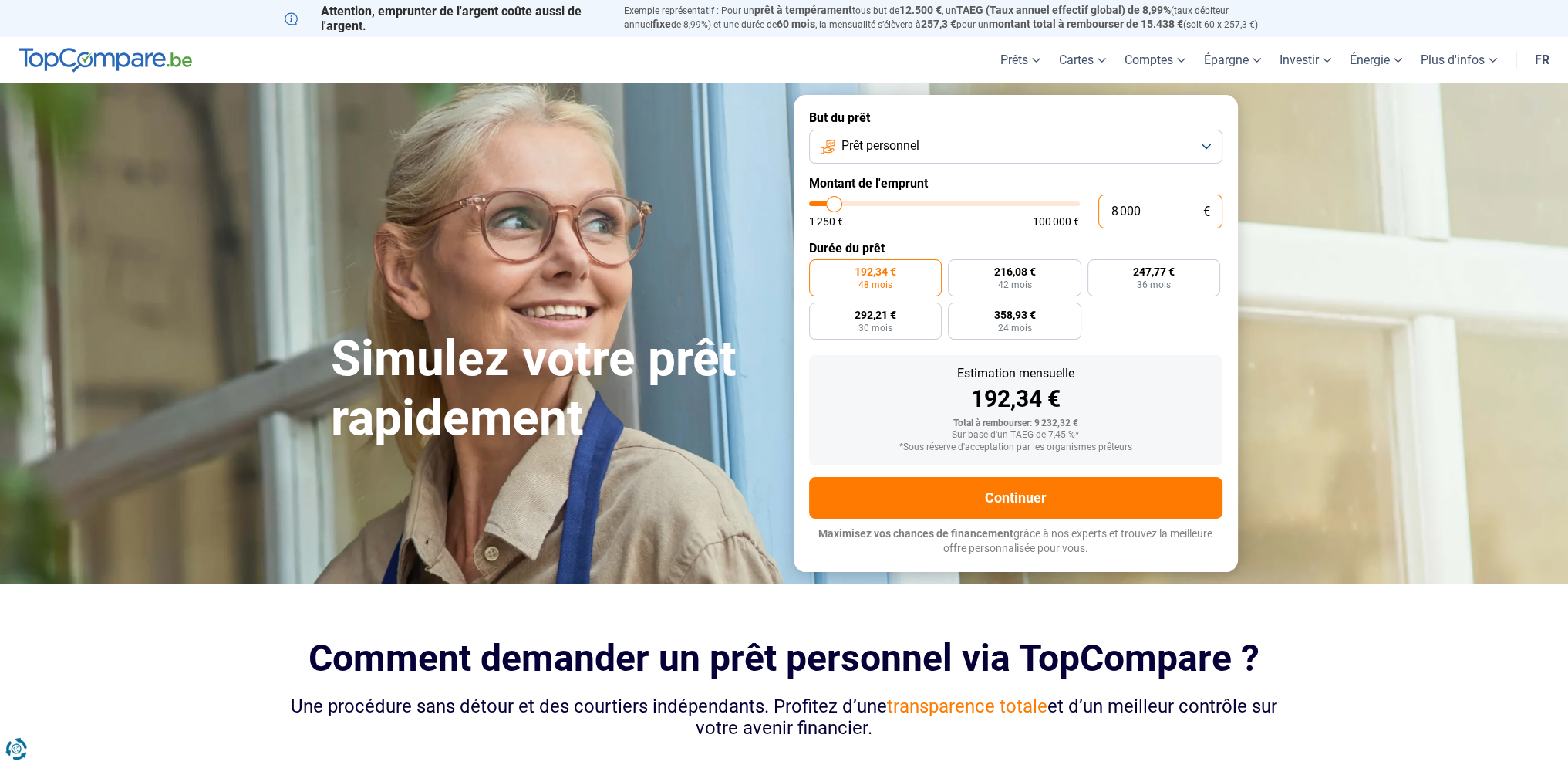
type input "1"
type input "1250"
type input "10"
type input "1250"
type input "100"
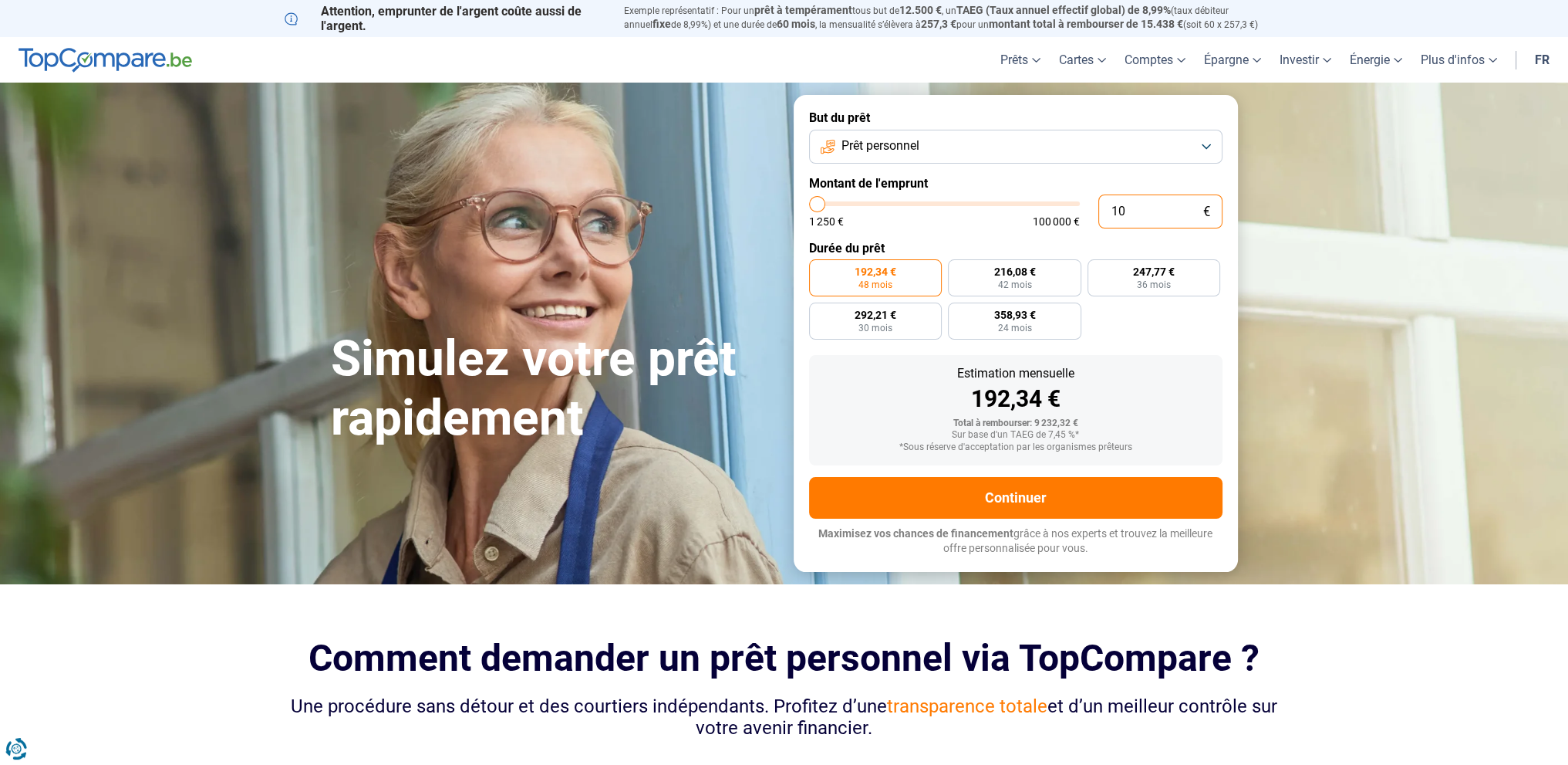
type input "1250"
type input "1 000"
type input "1250"
type input "10 000"
type input "10000"
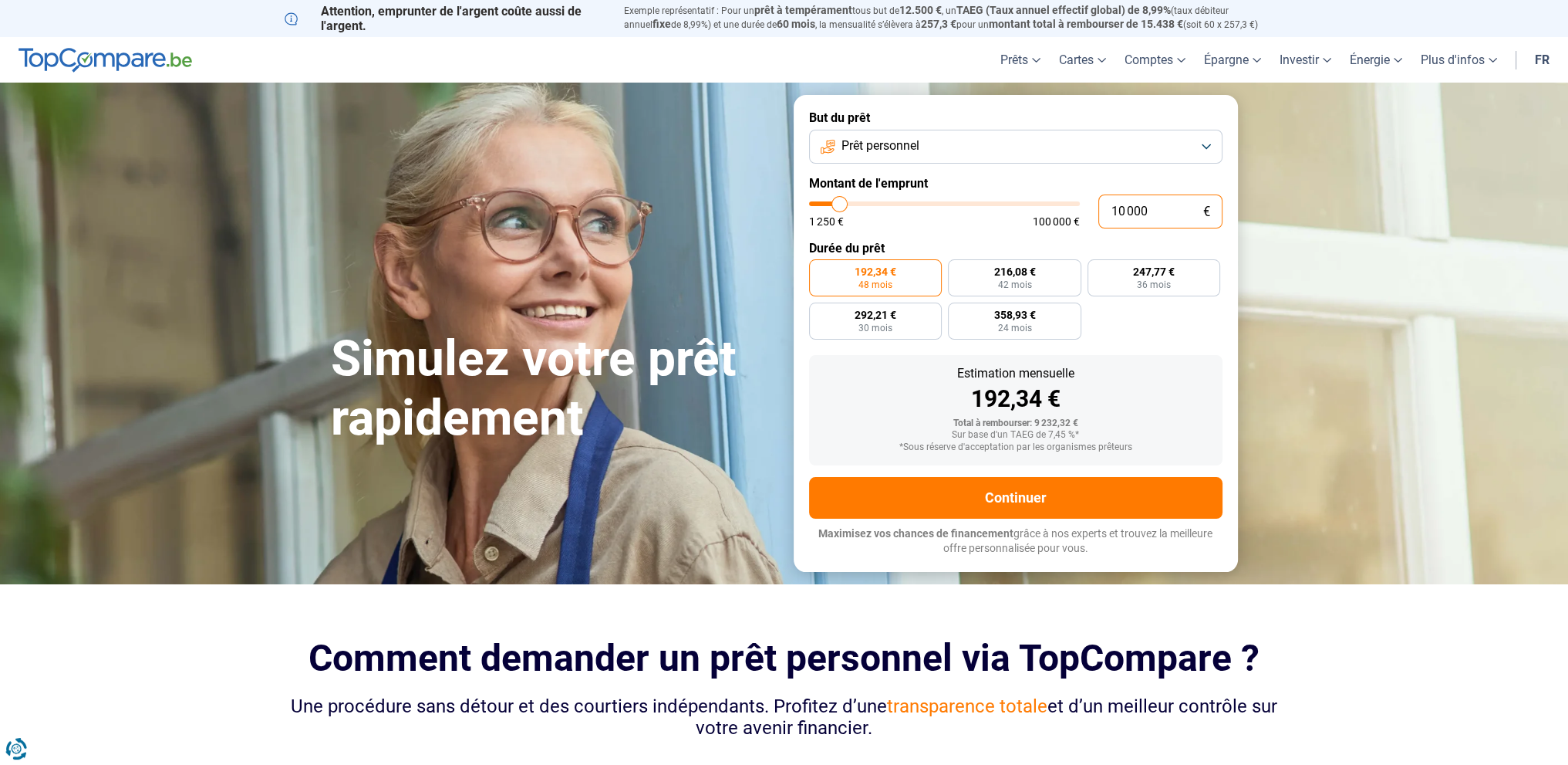
type input "10 000"
click at [1200, 383] on div "Estimation mensuelle 240,42 €" at bounding box center [1016, 388] width 389 height 43
click at [1021, 283] on span "42 mois" at bounding box center [1014, 285] width 34 height 10
click at [958, 269] on input "270,10 € 42 mois" at bounding box center [953, 264] width 10 height 10
radio input "true"
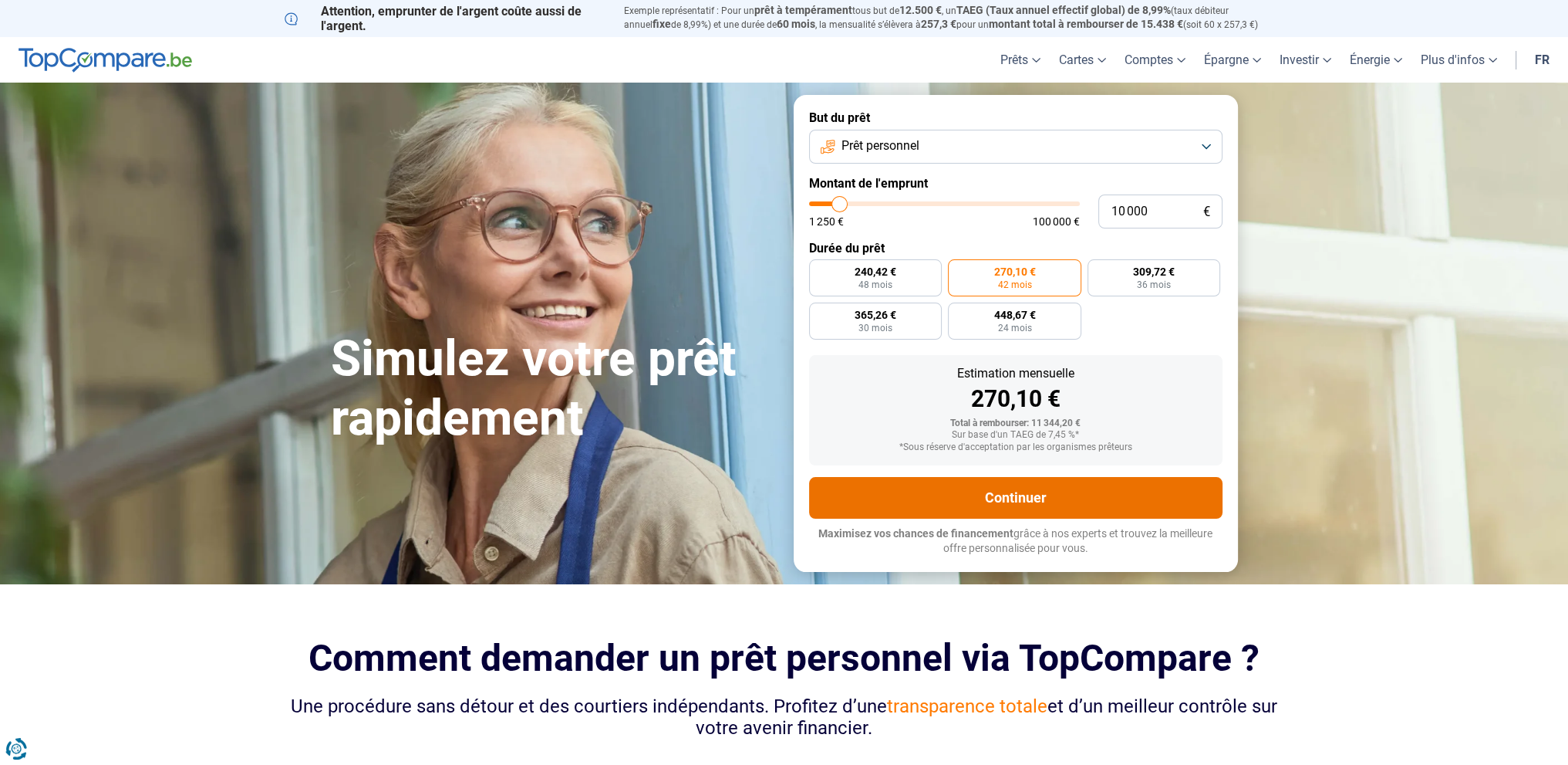
click at [1057, 501] on button "Continuer" at bounding box center [1016, 497] width 413 height 42
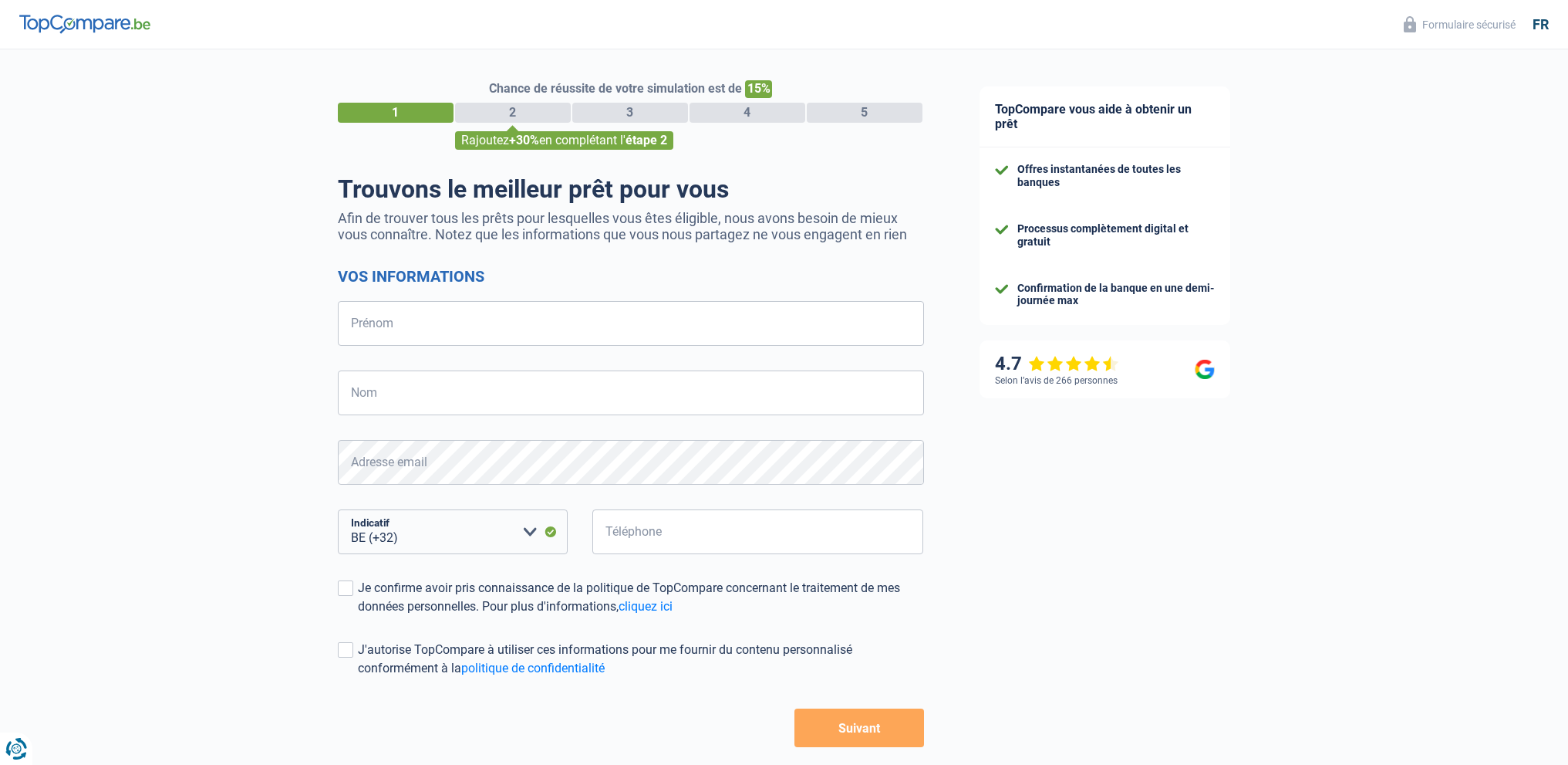
select select "32"
